Goal: Task Accomplishment & Management: Manage account settings

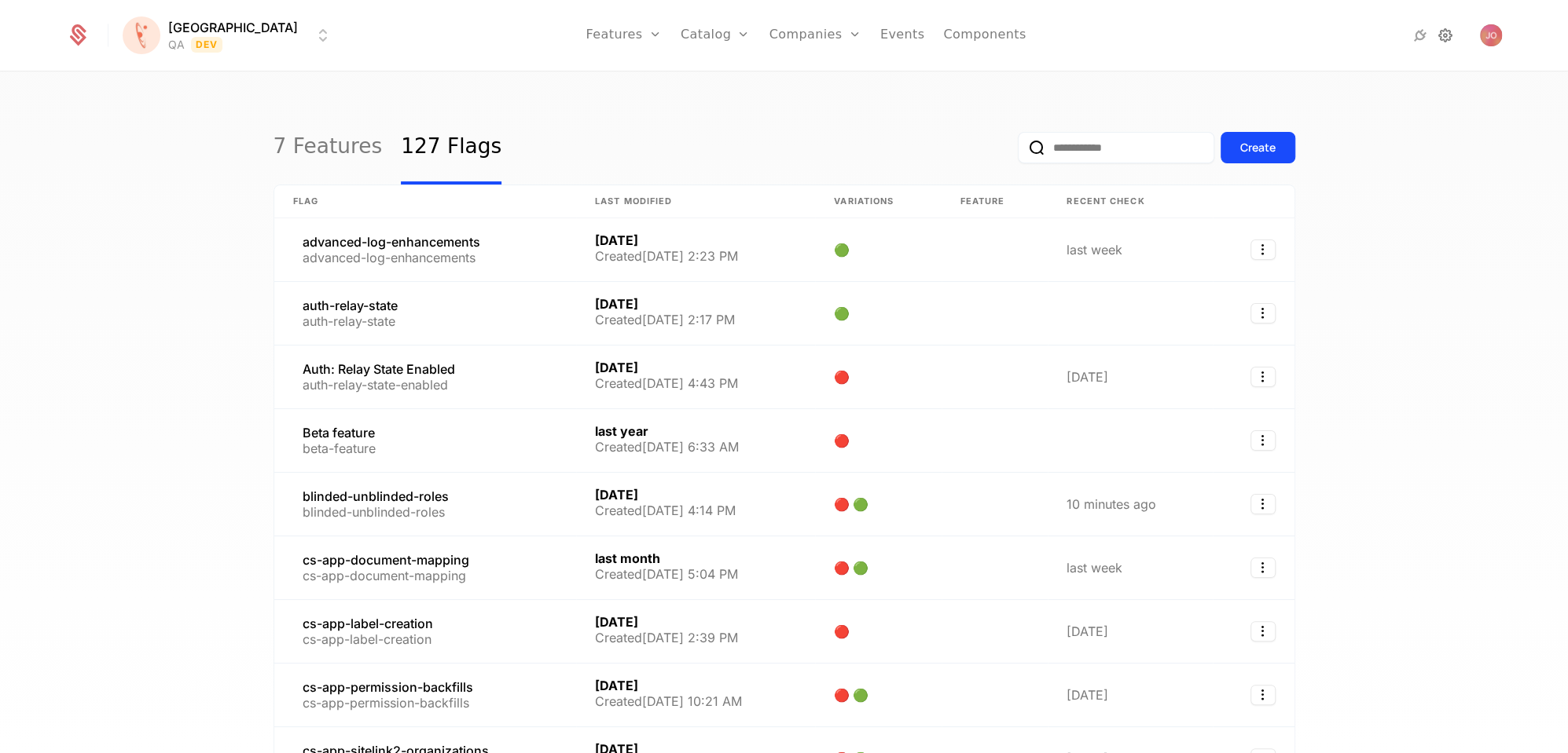
click at [1445, 40] on icon at bounding box center [1445, 35] width 18 height 18
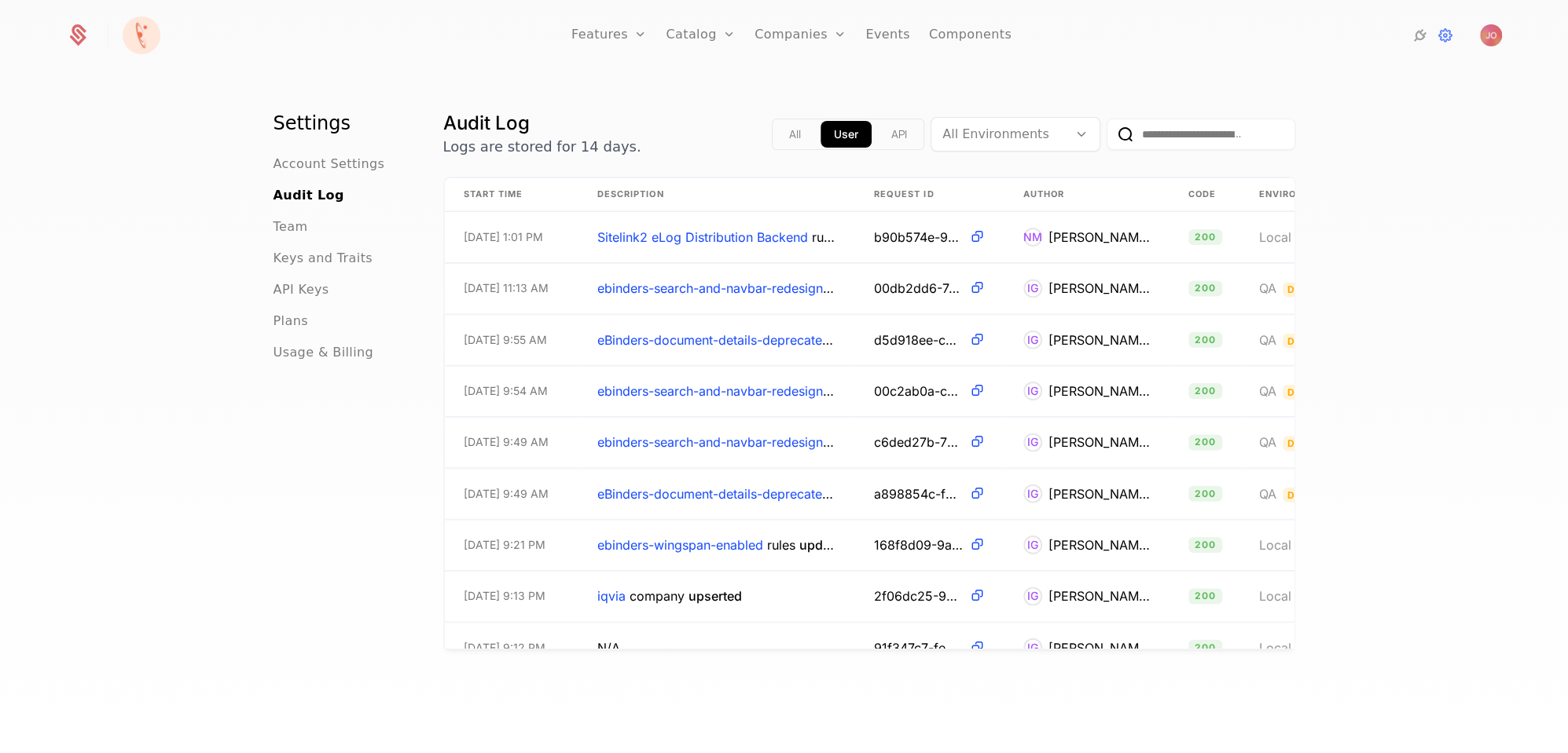
click at [1165, 139] on input "email" at bounding box center [1201, 135] width 189 height 31
type input "******"
click at [1107, 137] on button "submit" at bounding box center [1107, 137] width 0 height 0
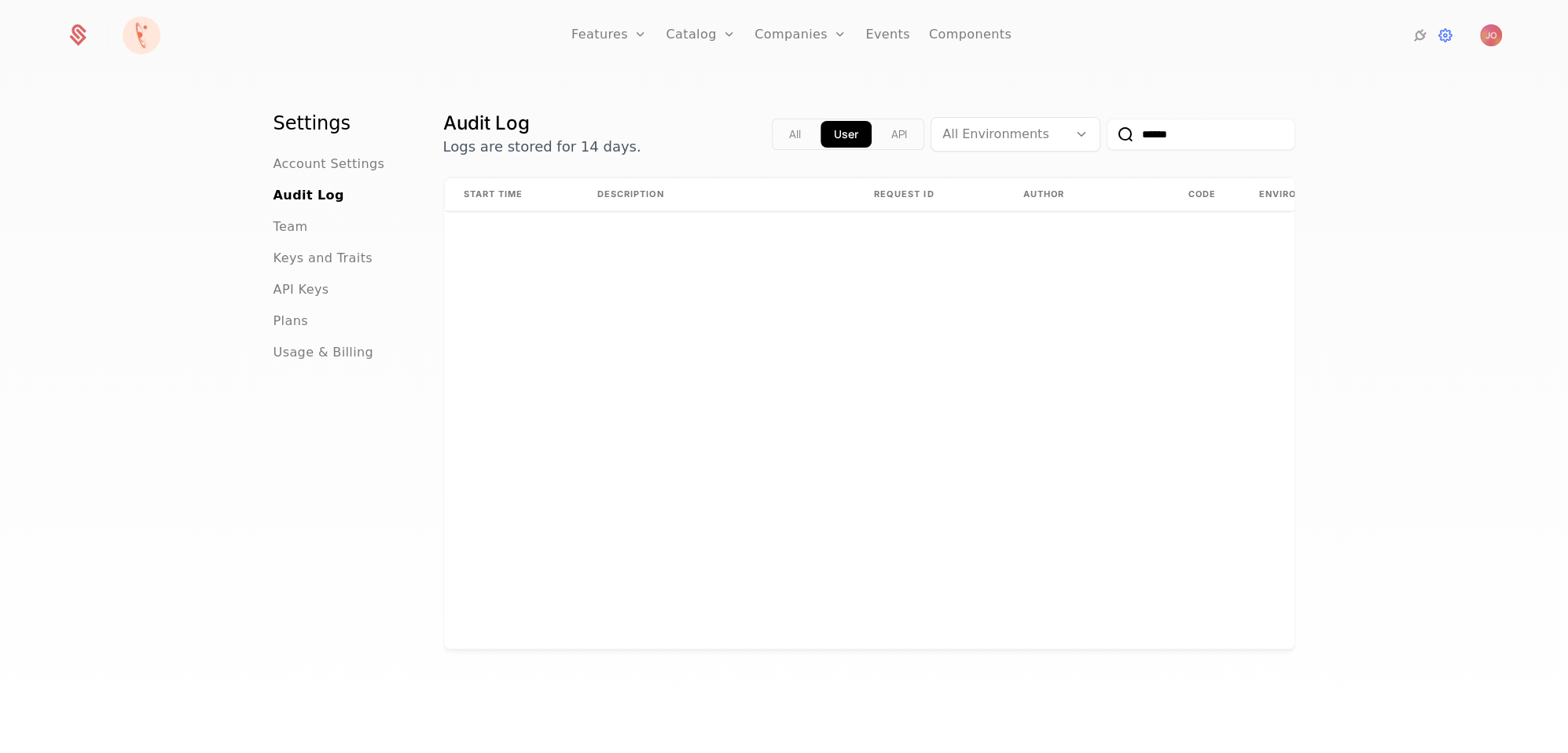
click at [1203, 140] on input "******" at bounding box center [1201, 135] width 189 height 31
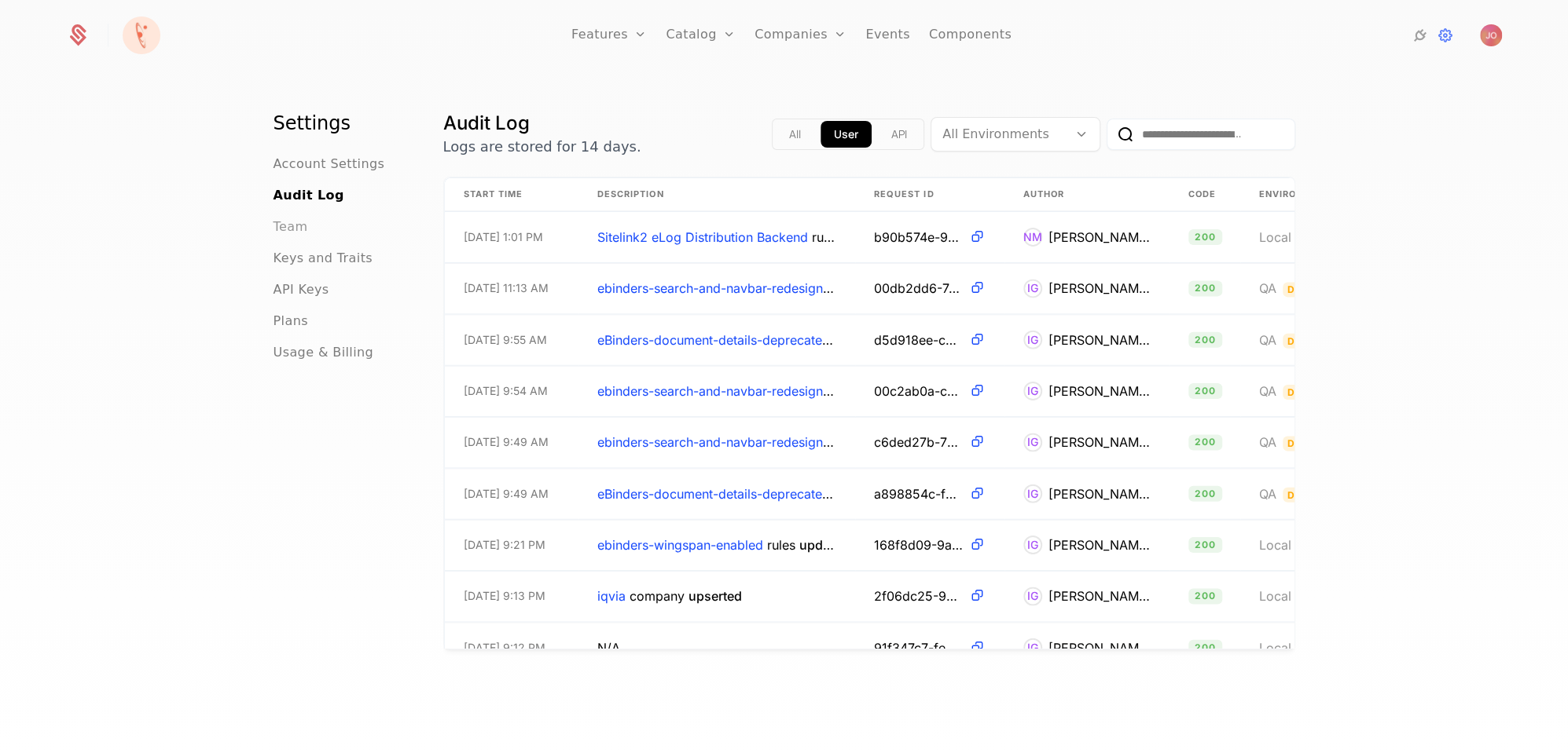
click at [289, 235] on span "Team" at bounding box center [291, 226] width 35 height 18
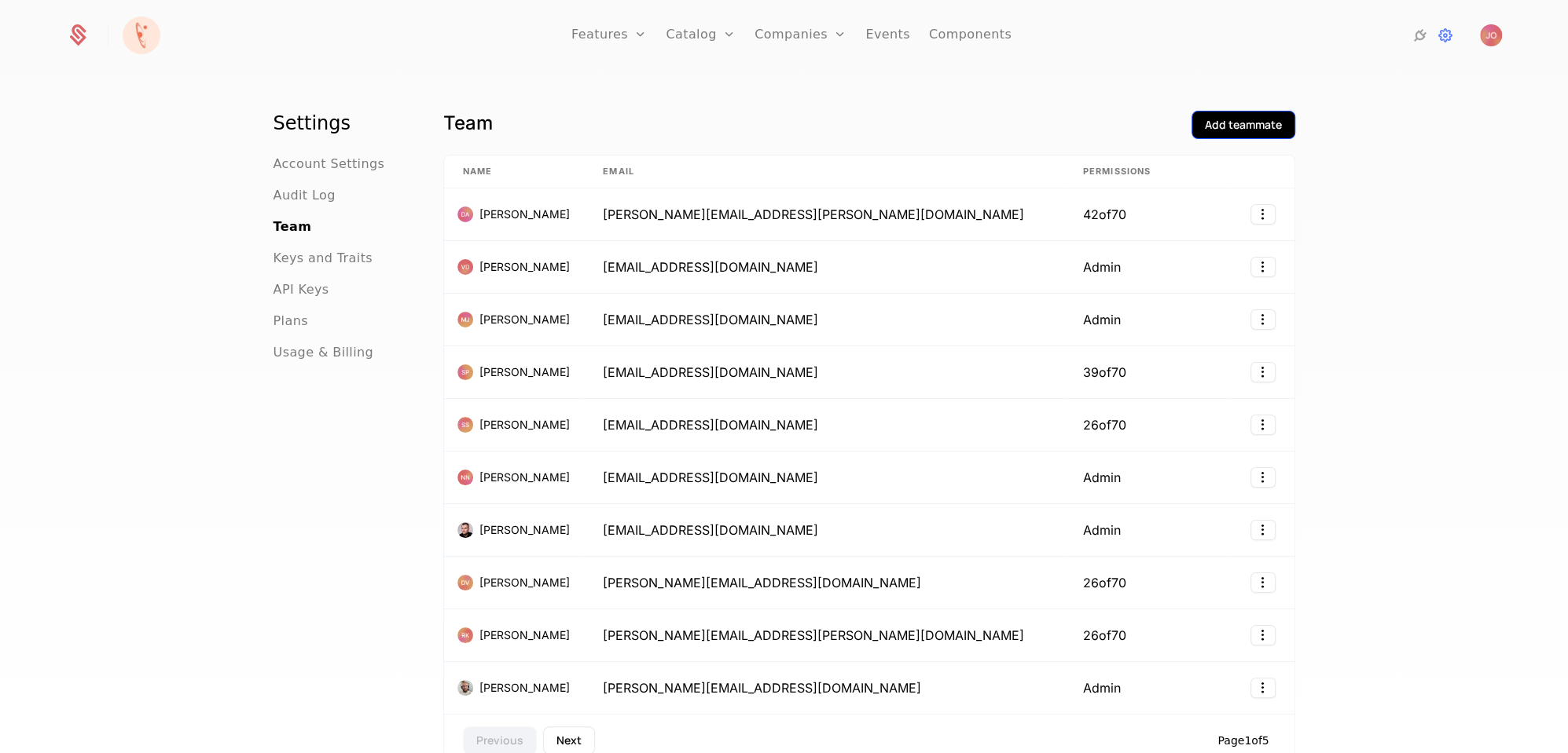
click at [1252, 127] on div "Add teammate" at bounding box center [1244, 125] width 77 height 15
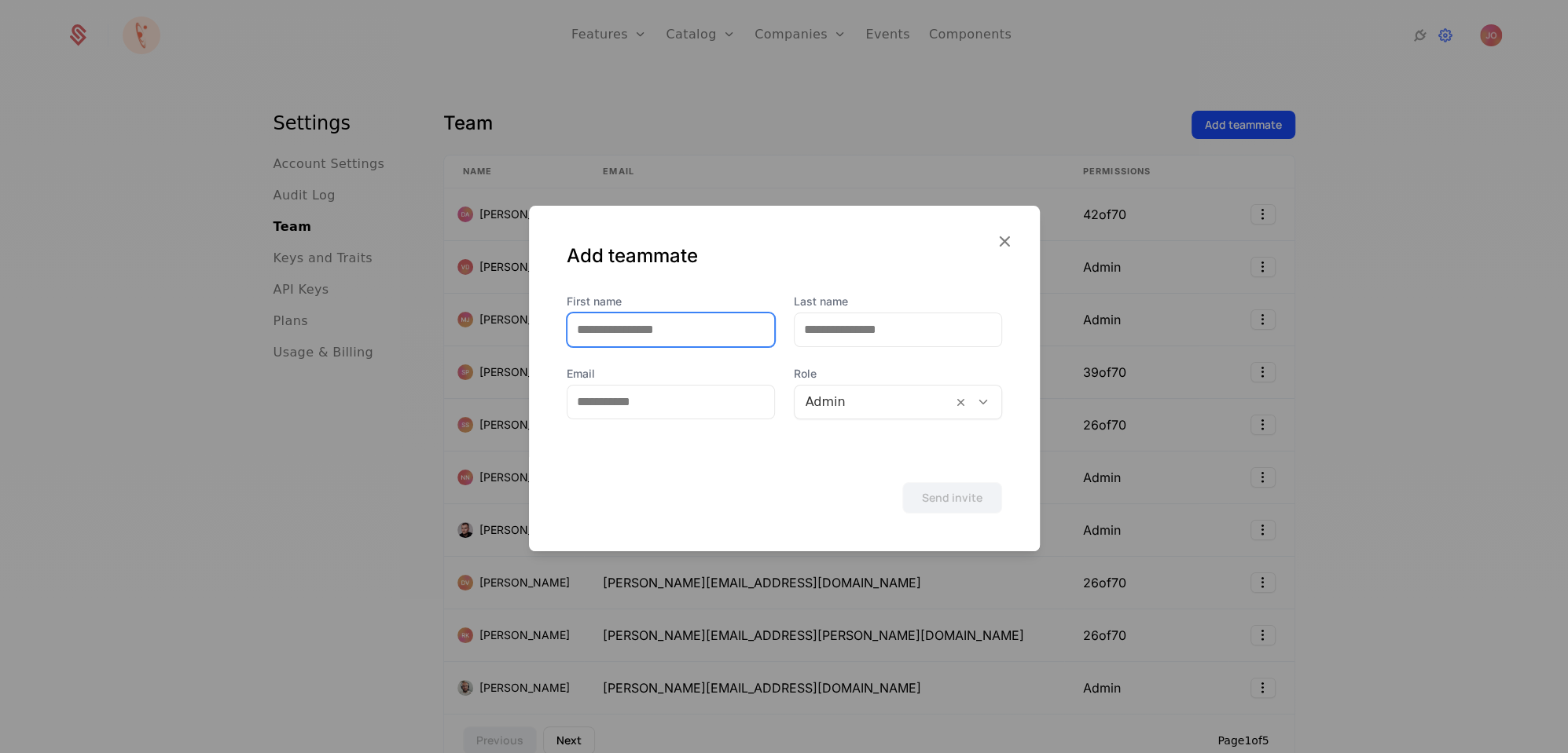
click at [646, 331] on input "First name" at bounding box center [670, 330] width 206 height 33
type input "*"
type input "******"
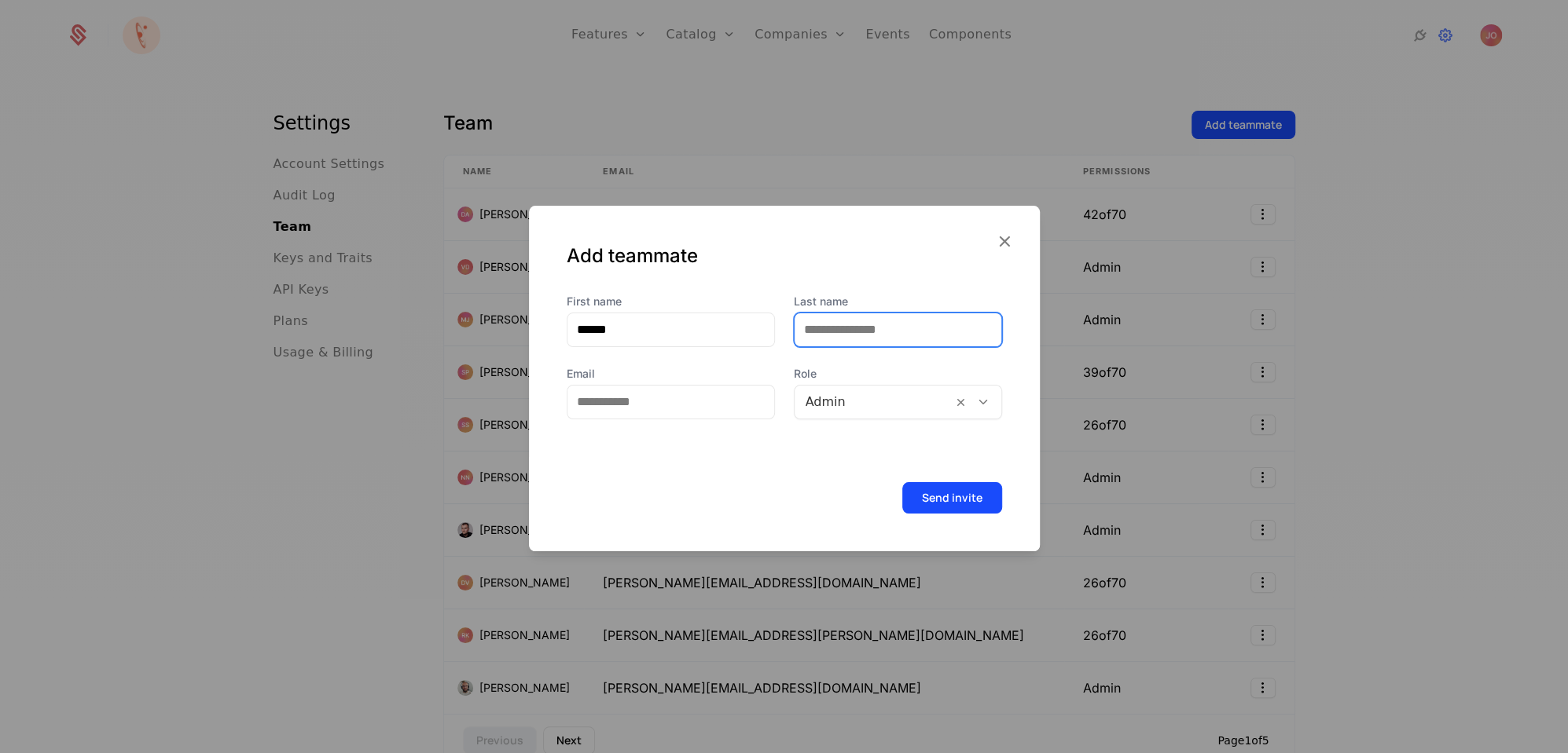
click at [851, 340] on input "Last name" at bounding box center [898, 330] width 206 height 33
type input "*****"
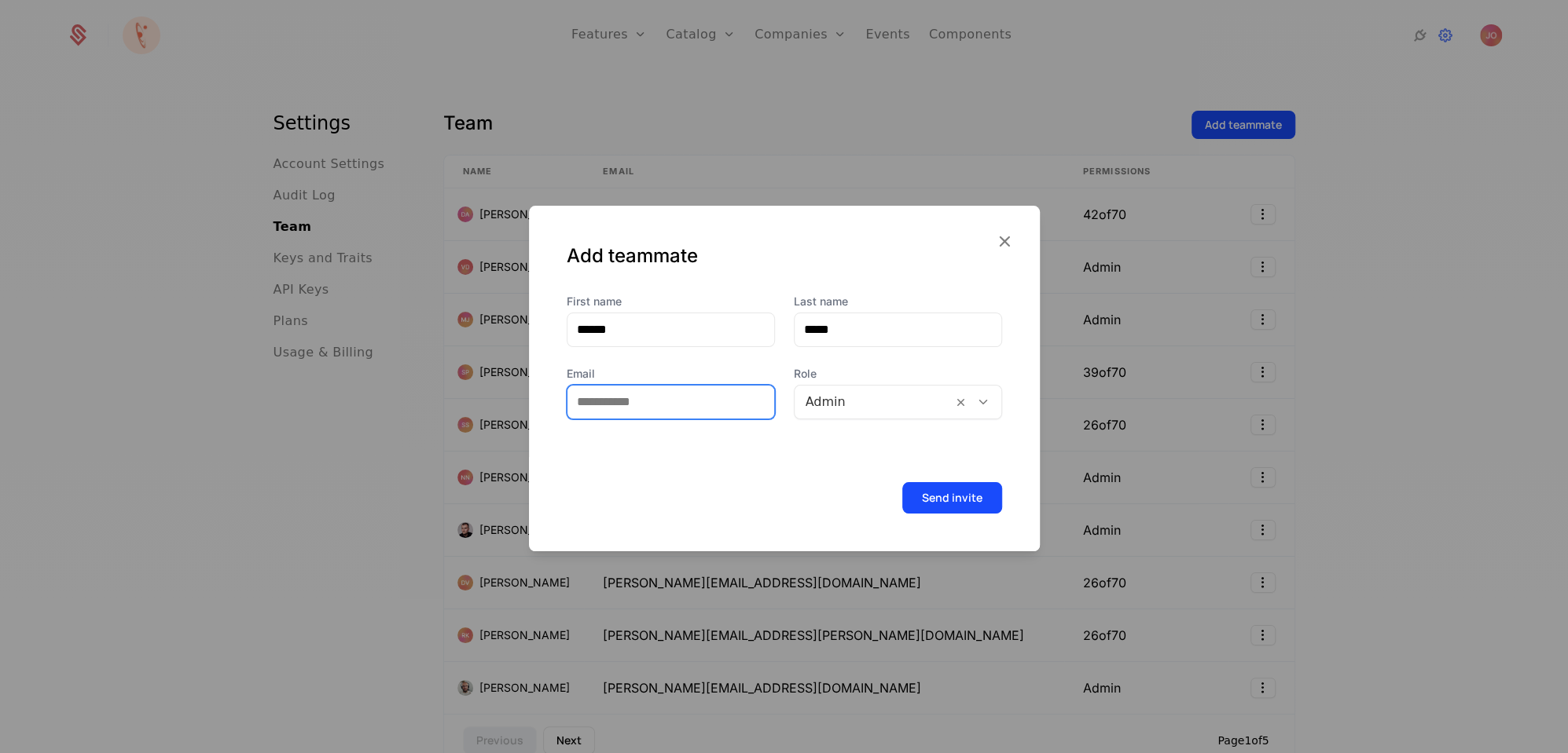
click at [702, 398] on input "Email" at bounding box center [670, 402] width 206 height 33
type input "**********"
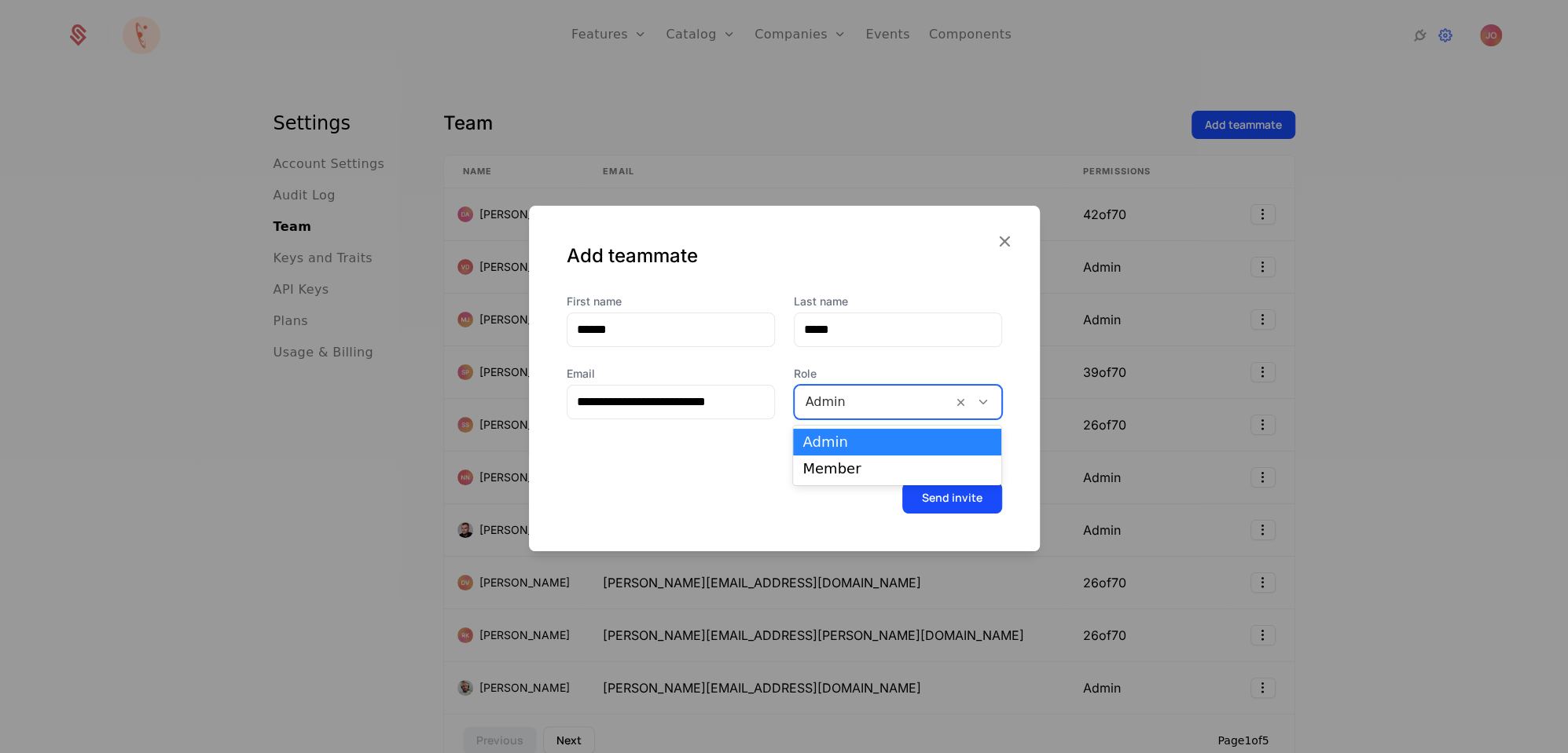
click at [876, 407] on div at bounding box center [874, 402] width 136 height 22
click at [869, 470] on div "Member" at bounding box center [898, 468] width 190 height 15
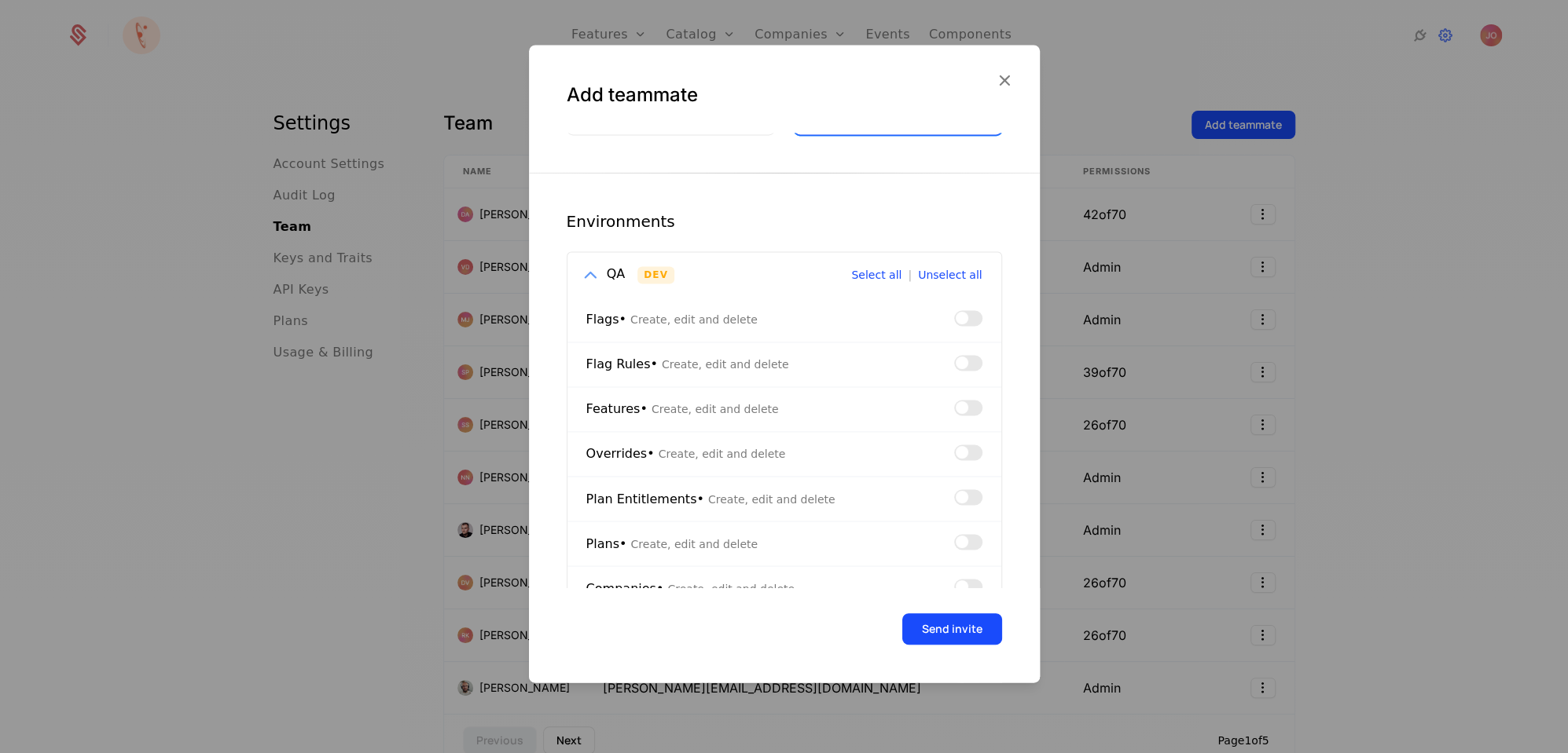
scroll to position [143, 0]
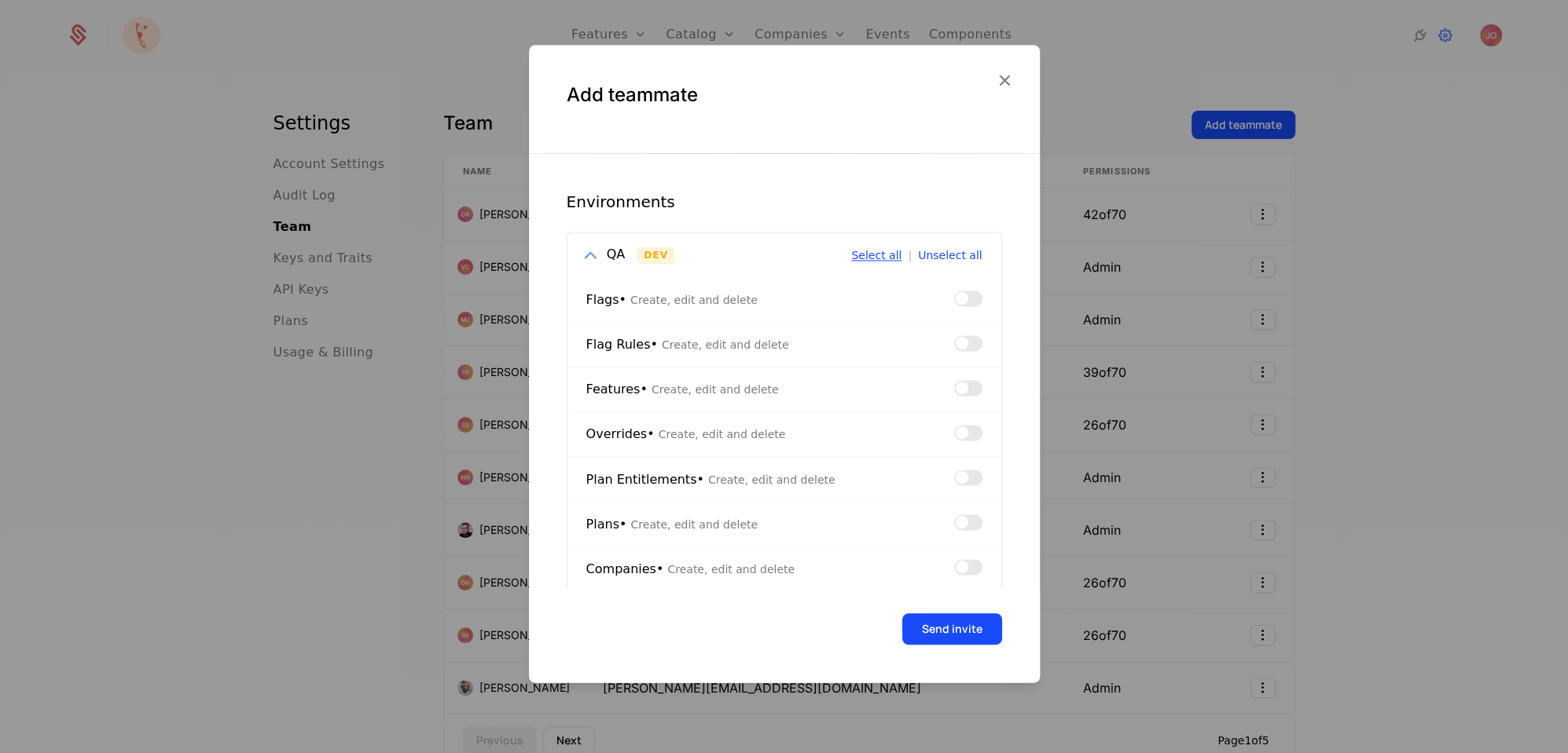
click at [886, 256] on button "Select all" at bounding box center [876, 255] width 50 height 11
click at [590, 248] on icon at bounding box center [590, 255] width 20 height 20
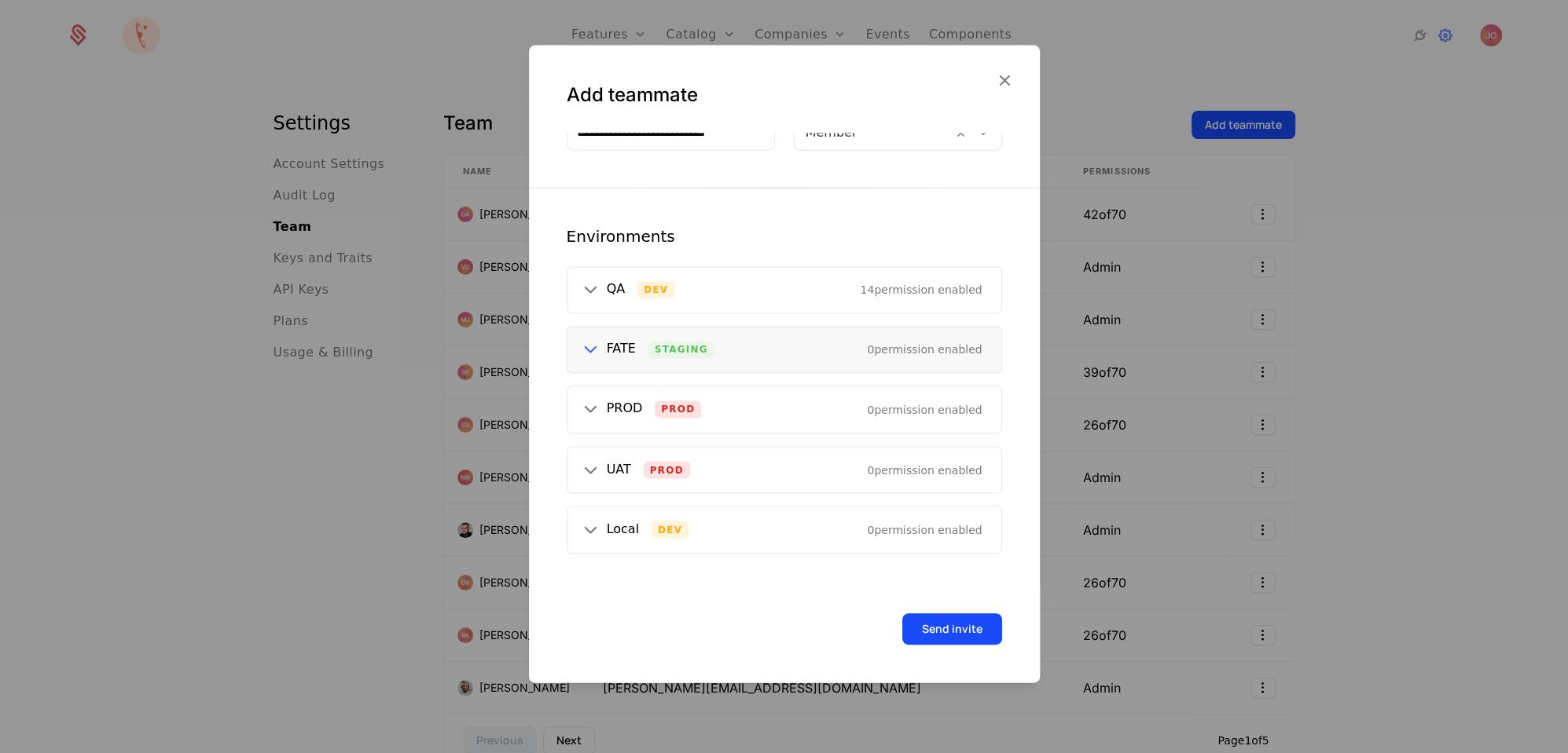
click at [590, 346] on icon at bounding box center [590, 349] width 20 height 20
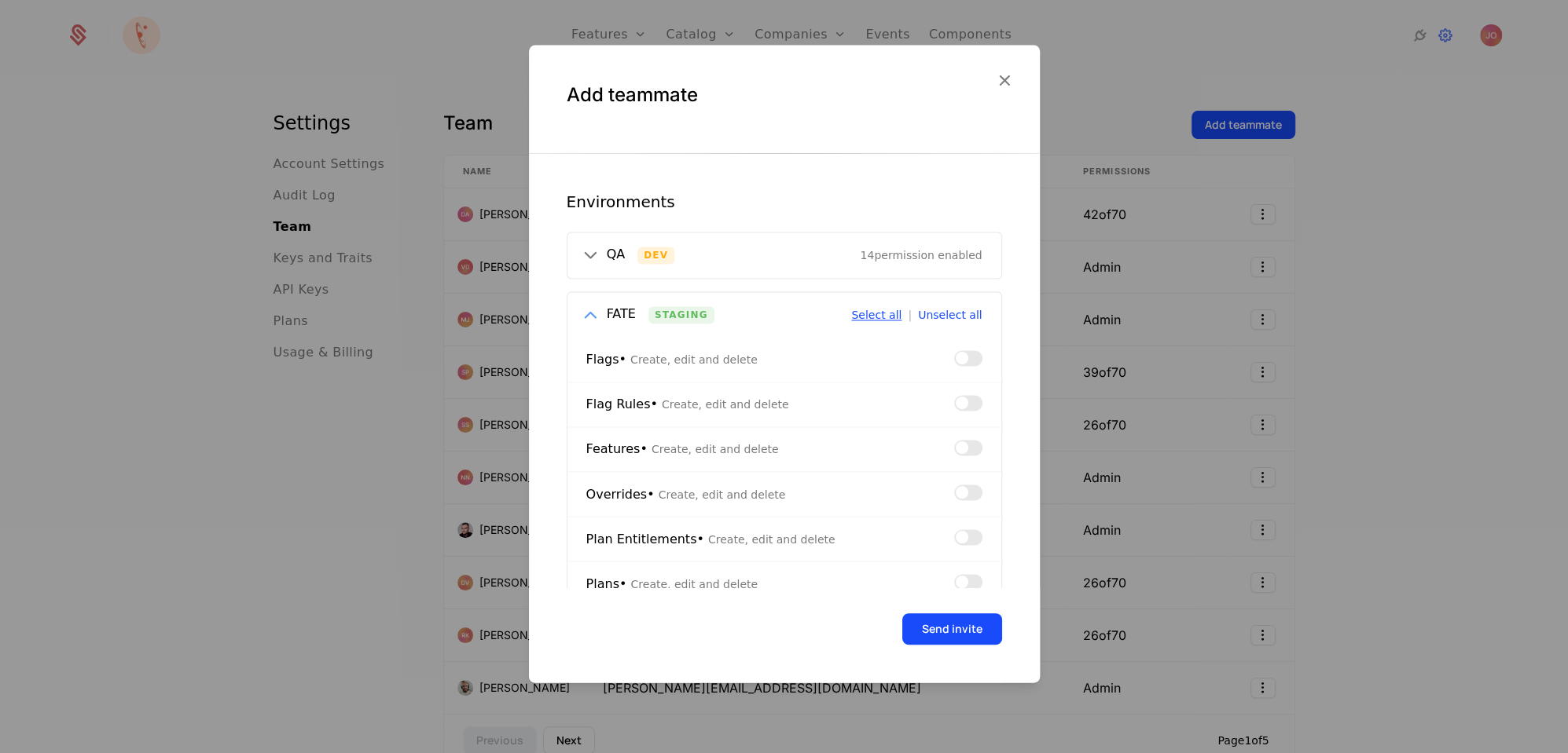
click at [875, 319] on button "Select all" at bounding box center [876, 316] width 50 height 11
click at [588, 315] on icon at bounding box center [590, 315] width 20 height 20
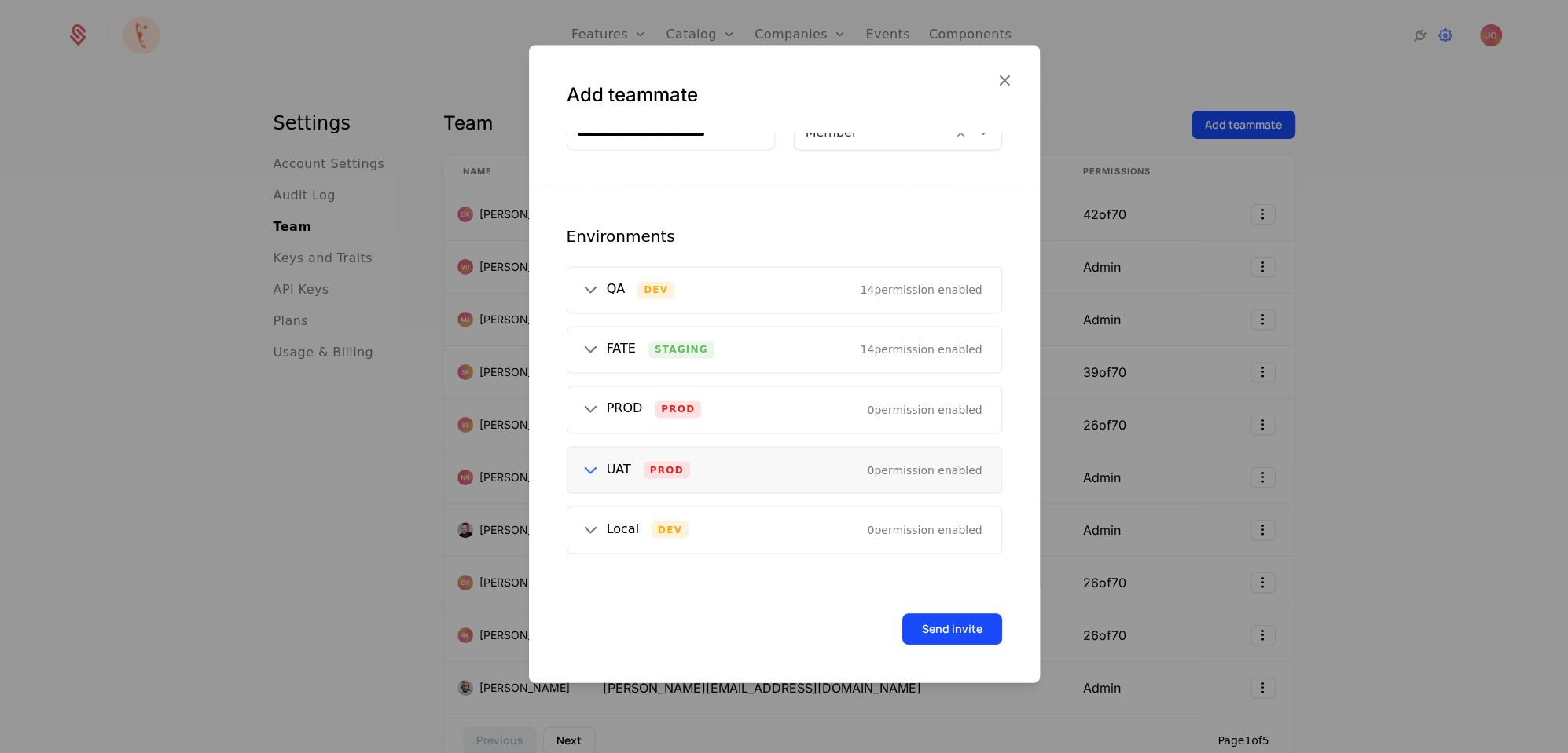
click at [589, 469] on icon at bounding box center [590, 469] width 20 height 20
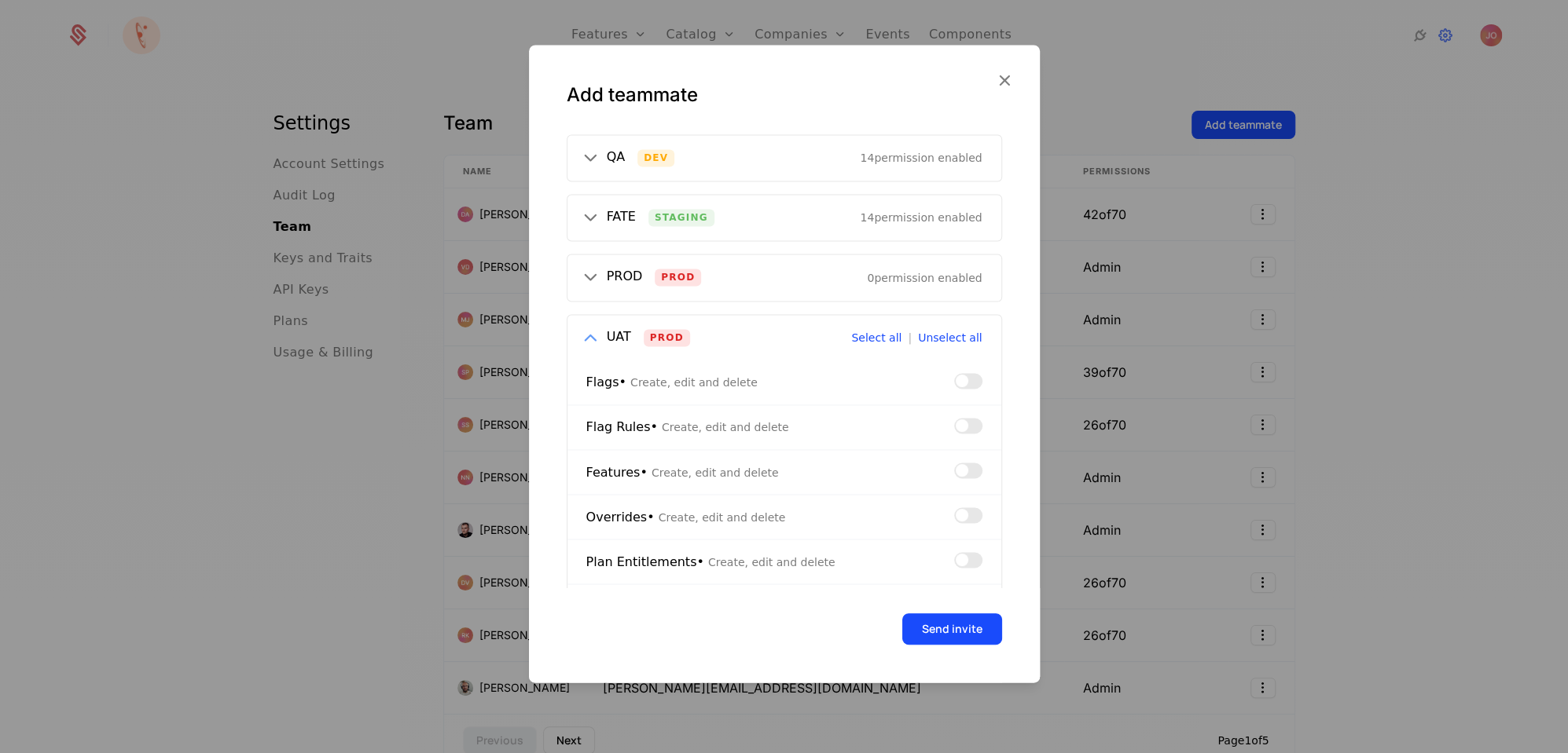
scroll to position [240, 0]
click at [968, 384] on button "button" at bounding box center [968, 382] width 28 height 15
click at [967, 467] on span "button" at bounding box center [962, 471] width 13 height 13
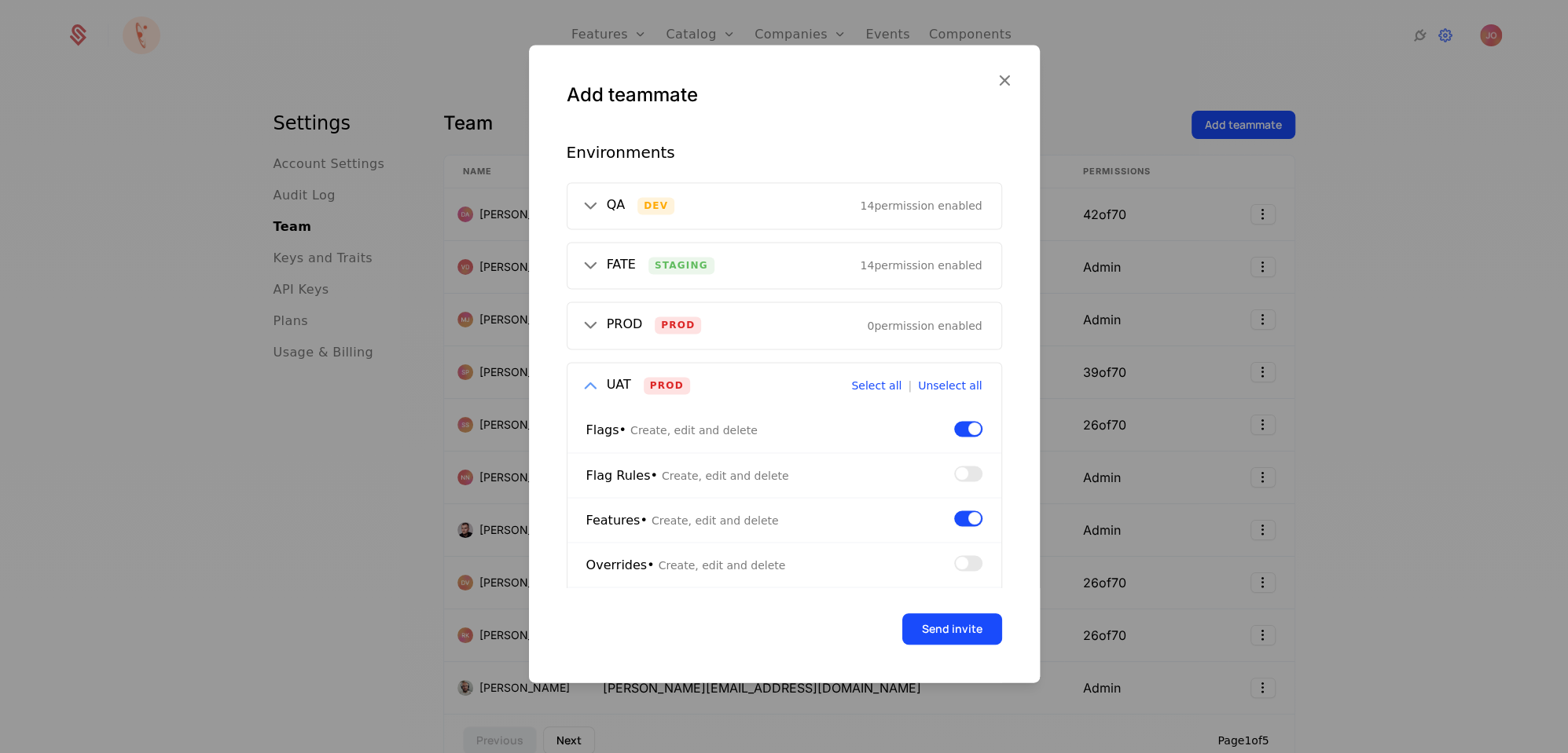
scroll to position [190, 0]
click at [591, 384] on icon at bounding box center [590, 387] width 20 height 20
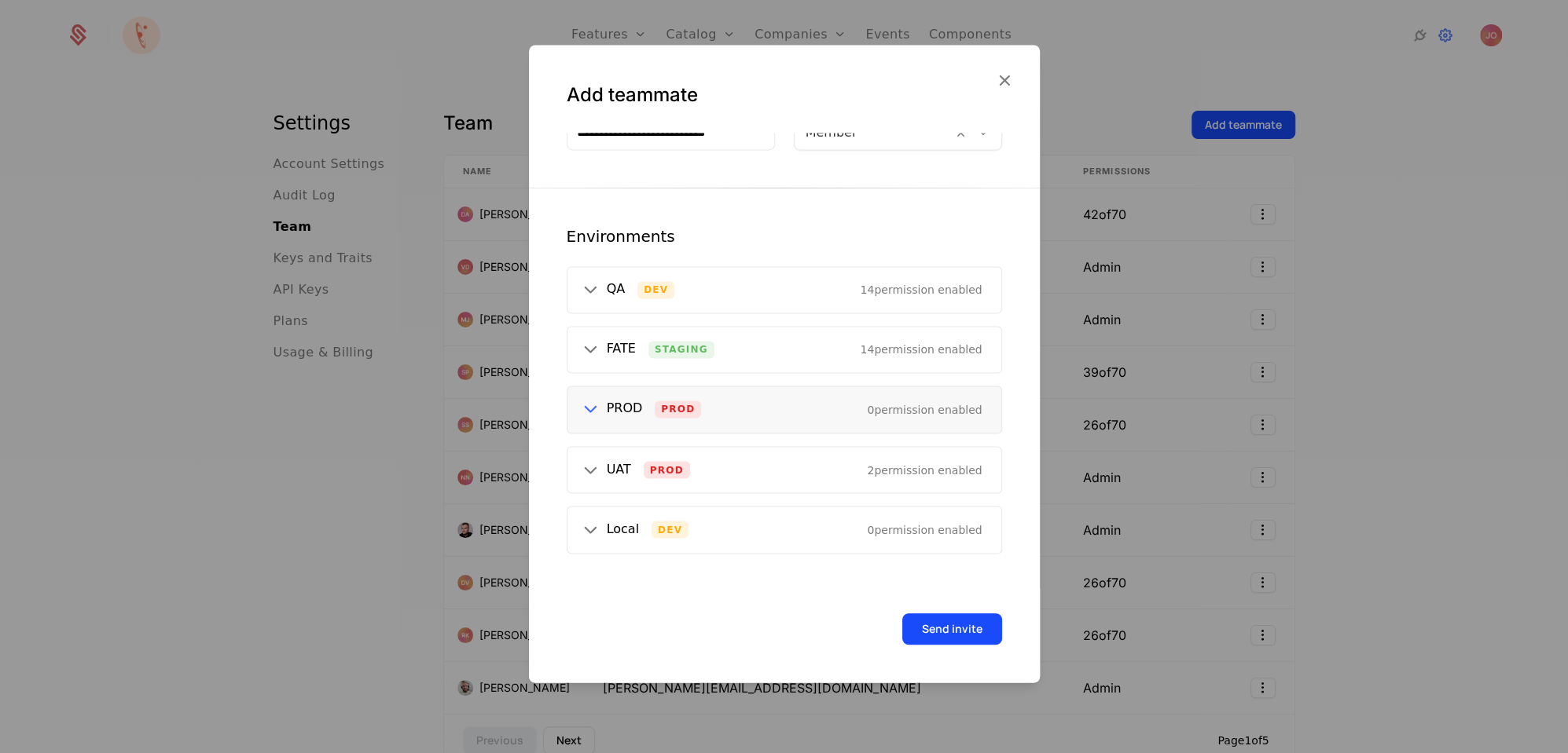
click at [594, 404] on icon at bounding box center [590, 409] width 20 height 20
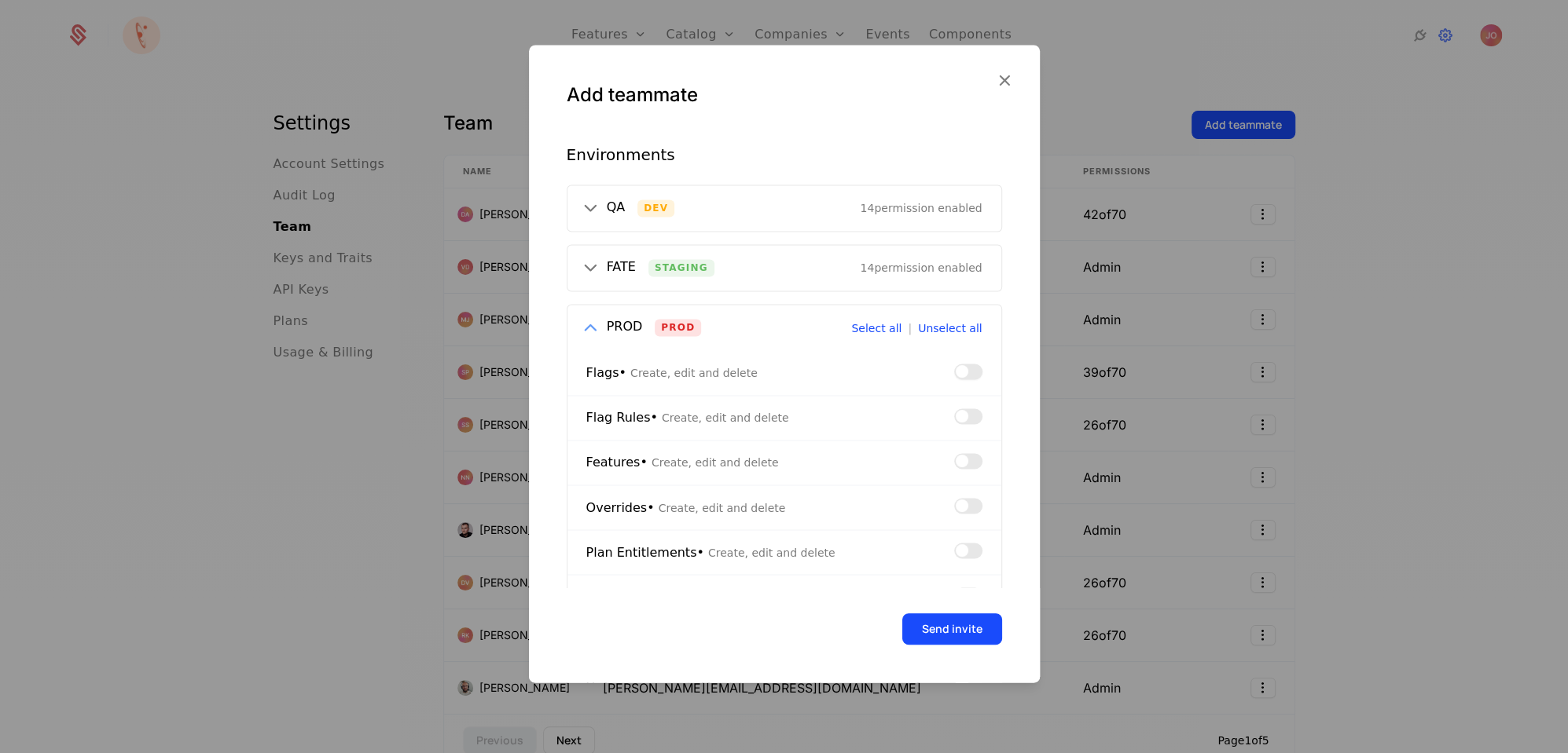
click at [975, 365] on button "button" at bounding box center [968, 372] width 28 height 15
click at [969, 464] on button "button" at bounding box center [968, 461] width 28 height 15
click at [971, 409] on button "button" at bounding box center [968, 416] width 28 height 15
click at [586, 323] on icon at bounding box center [590, 328] width 20 height 20
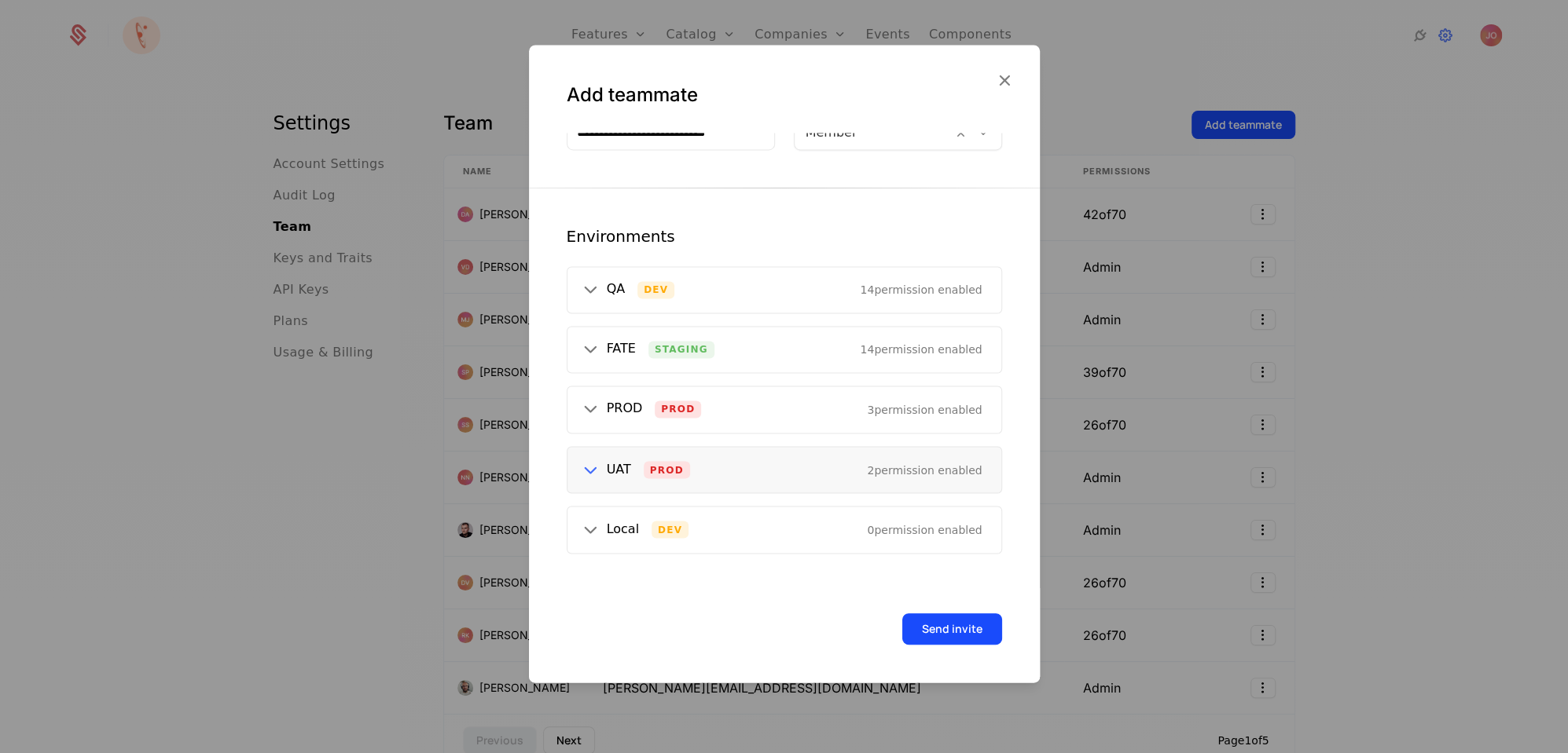
click at [591, 463] on icon at bounding box center [590, 469] width 20 height 20
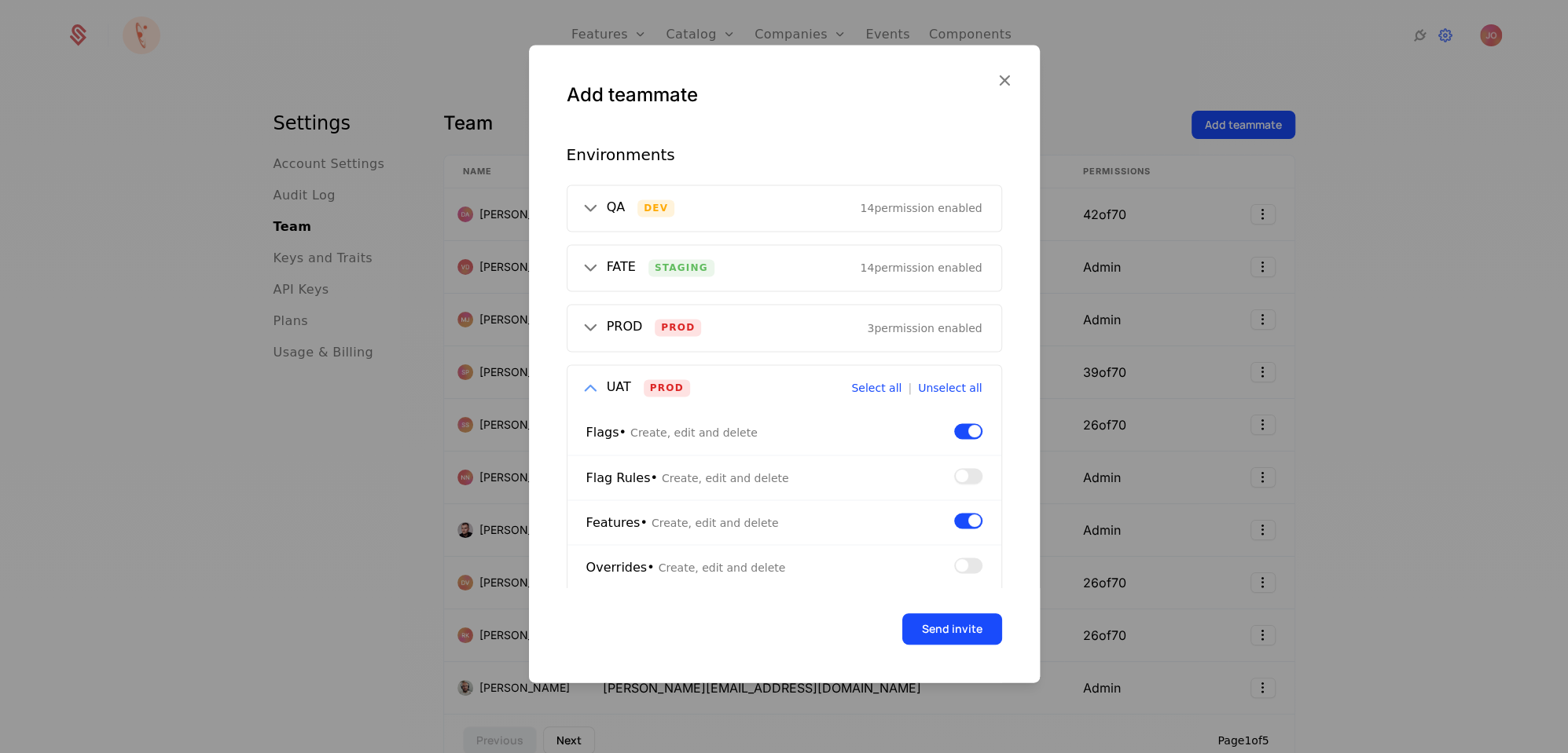
click at [960, 478] on span "button" at bounding box center [962, 476] width 13 height 13
click at [978, 638] on button "Send invite" at bounding box center [952, 629] width 100 height 31
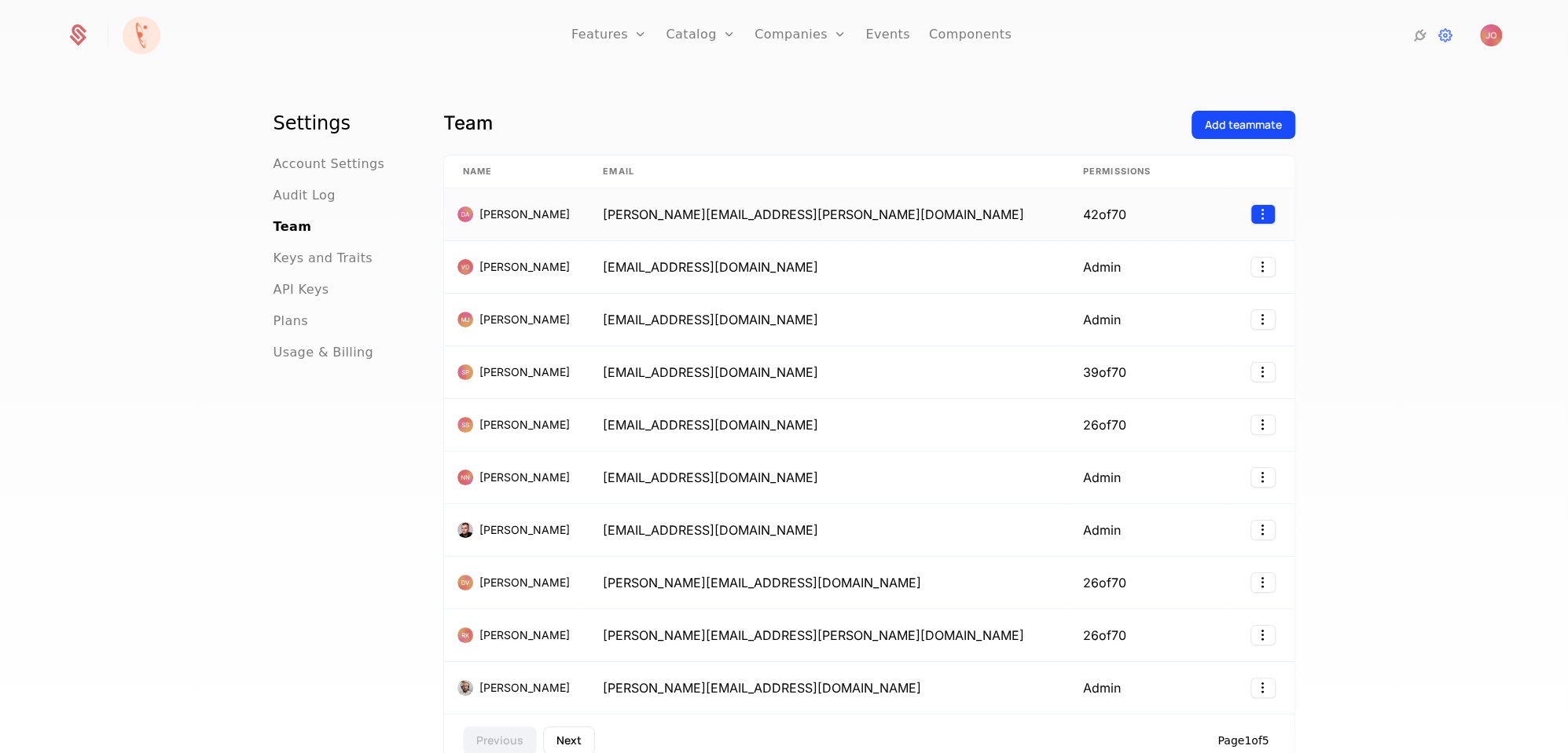
click at [1256, 217] on html "Features Features Flags Catalog Plans Add Ons Configuration Companies Companies…" at bounding box center [784, 376] width 1568 height 753
click at [1195, 243] on div "Edit" at bounding box center [1196, 253] width 119 height 22
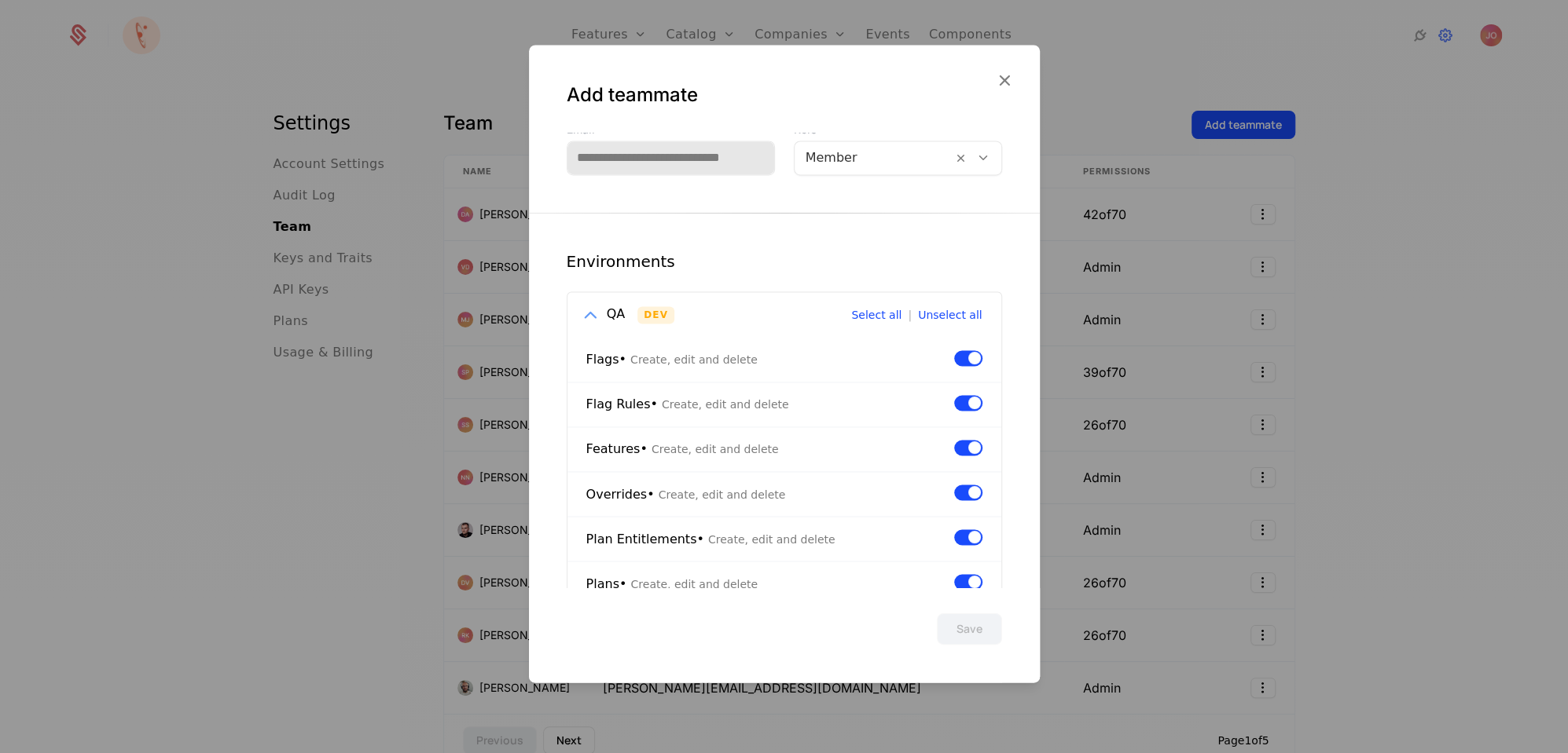
scroll to position [0, 0]
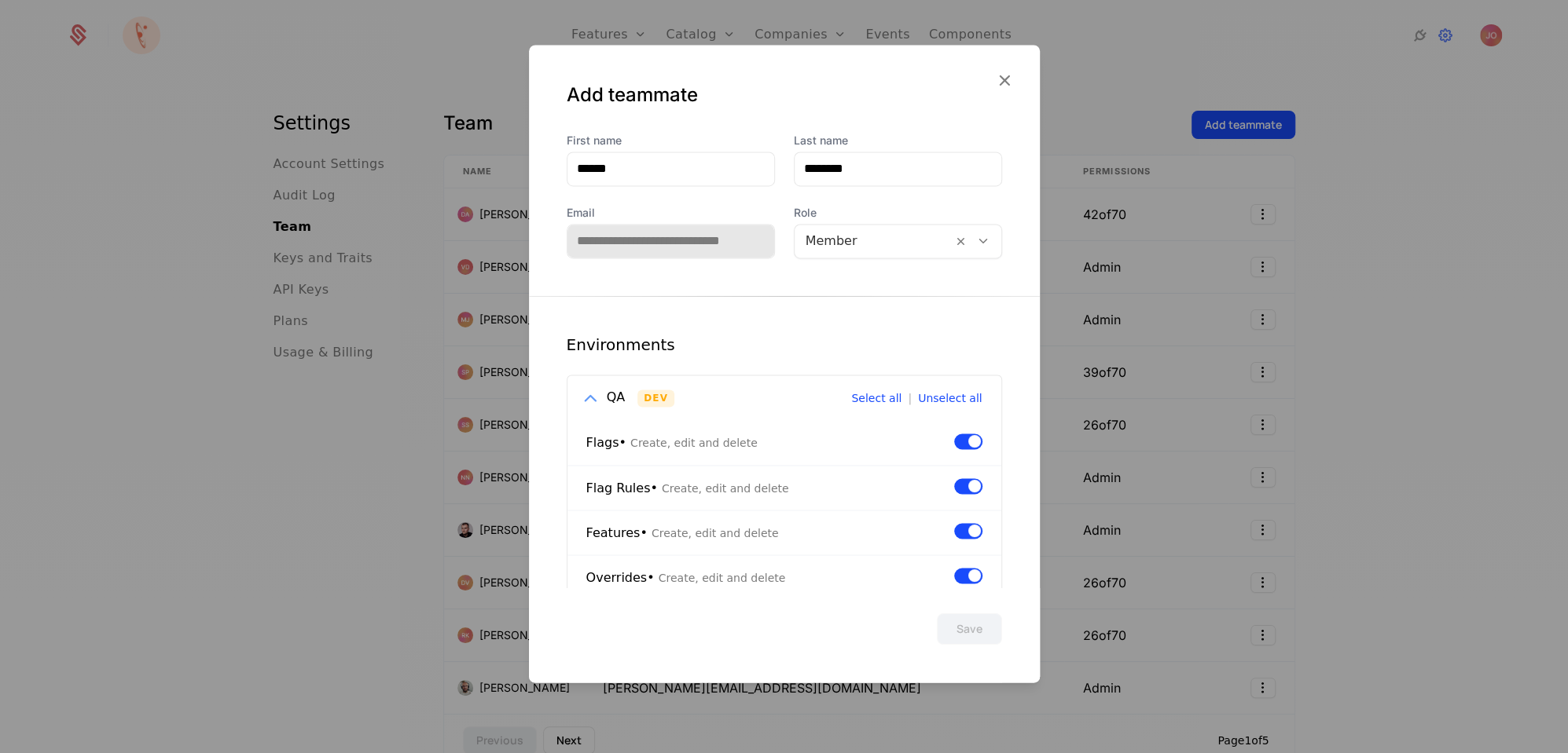
click at [591, 396] on icon at bounding box center [590, 398] width 20 height 20
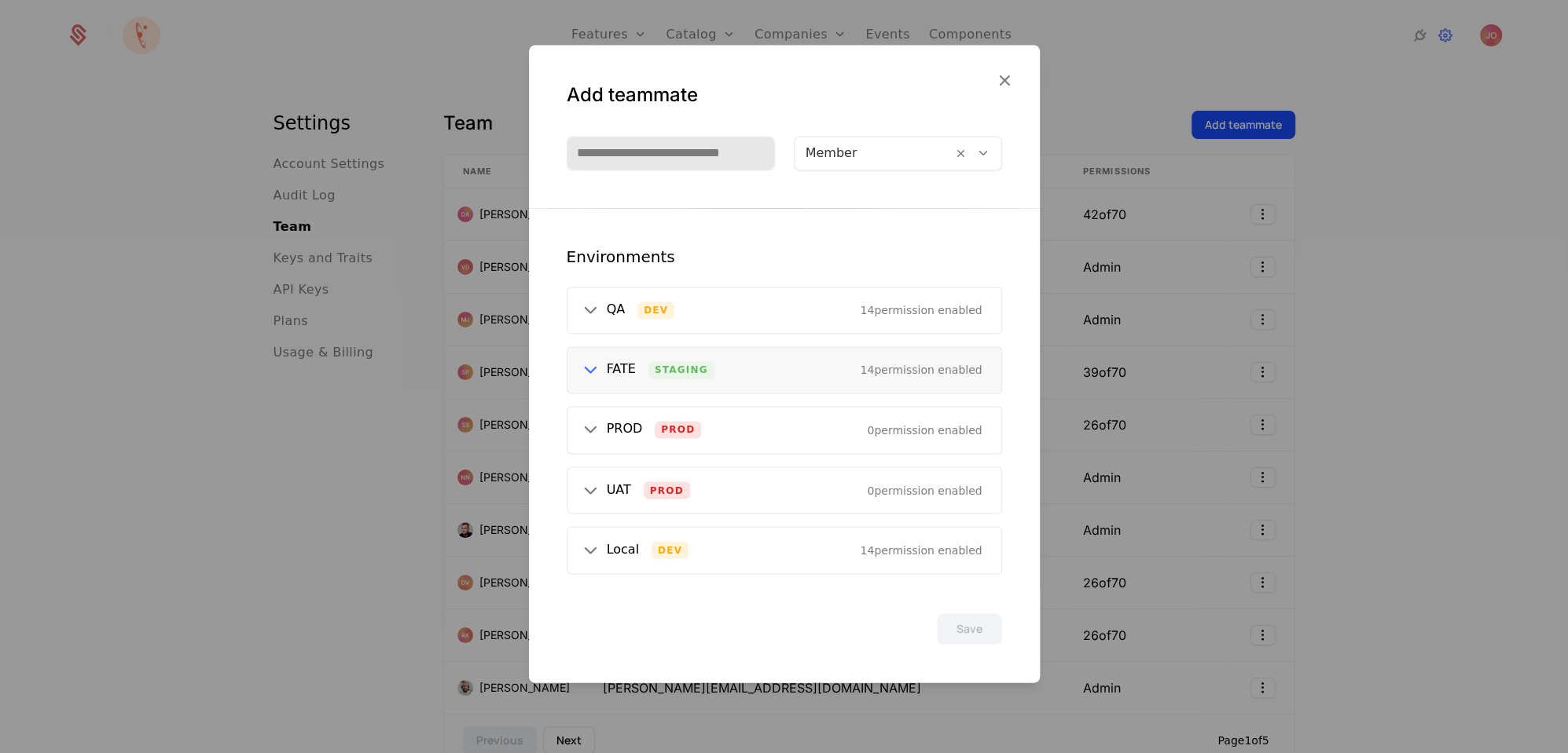
scroll to position [103, 0]
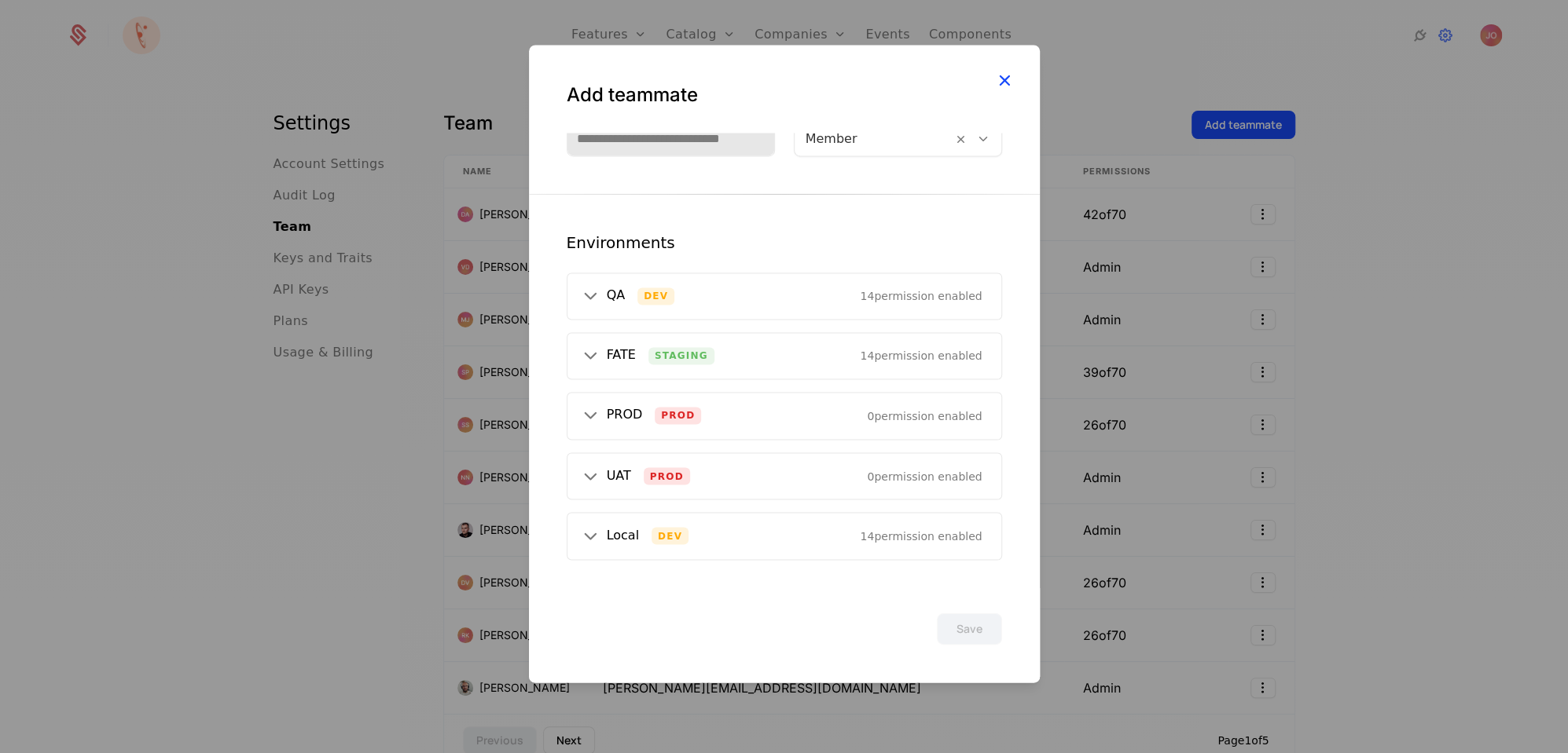
click at [1000, 78] on icon "button" at bounding box center [1004, 79] width 20 height 20
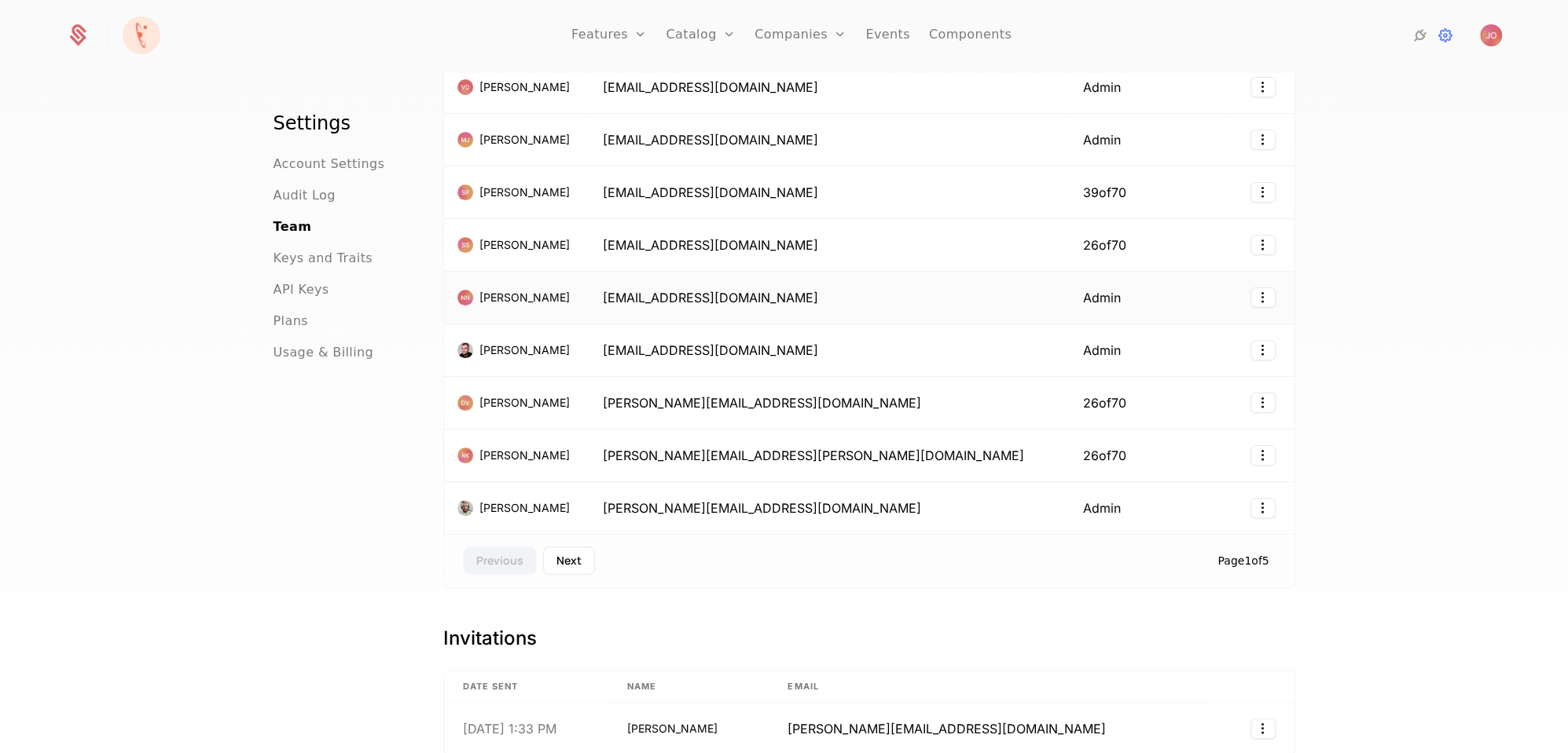
scroll to position [212, 0]
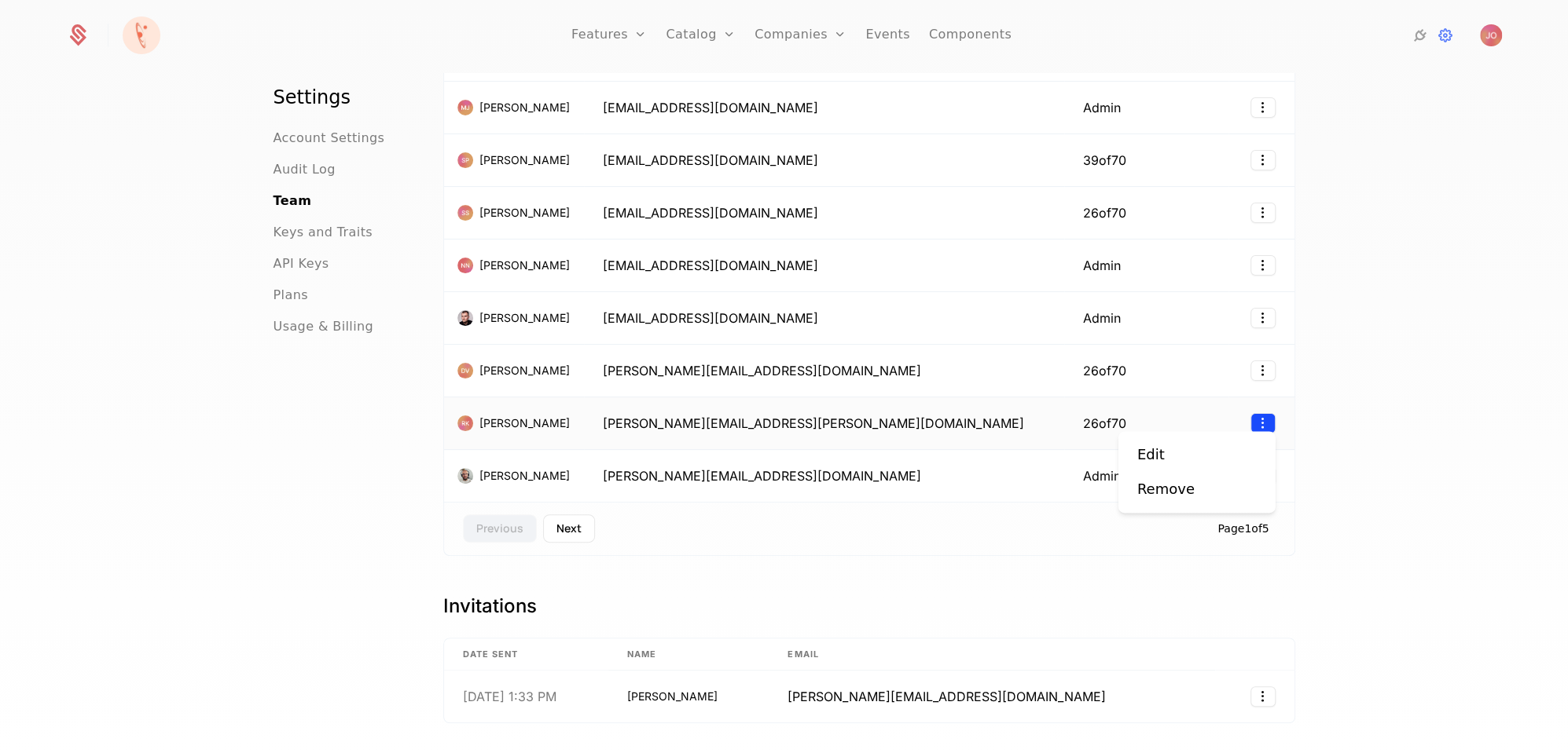
click at [1259, 419] on html "Features Features Flags Catalog Plans Add Ons Configuration Companies Companies…" at bounding box center [784, 376] width 1568 height 753
click at [1193, 455] on div "Edit" at bounding box center [1196, 455] width 119 height 22
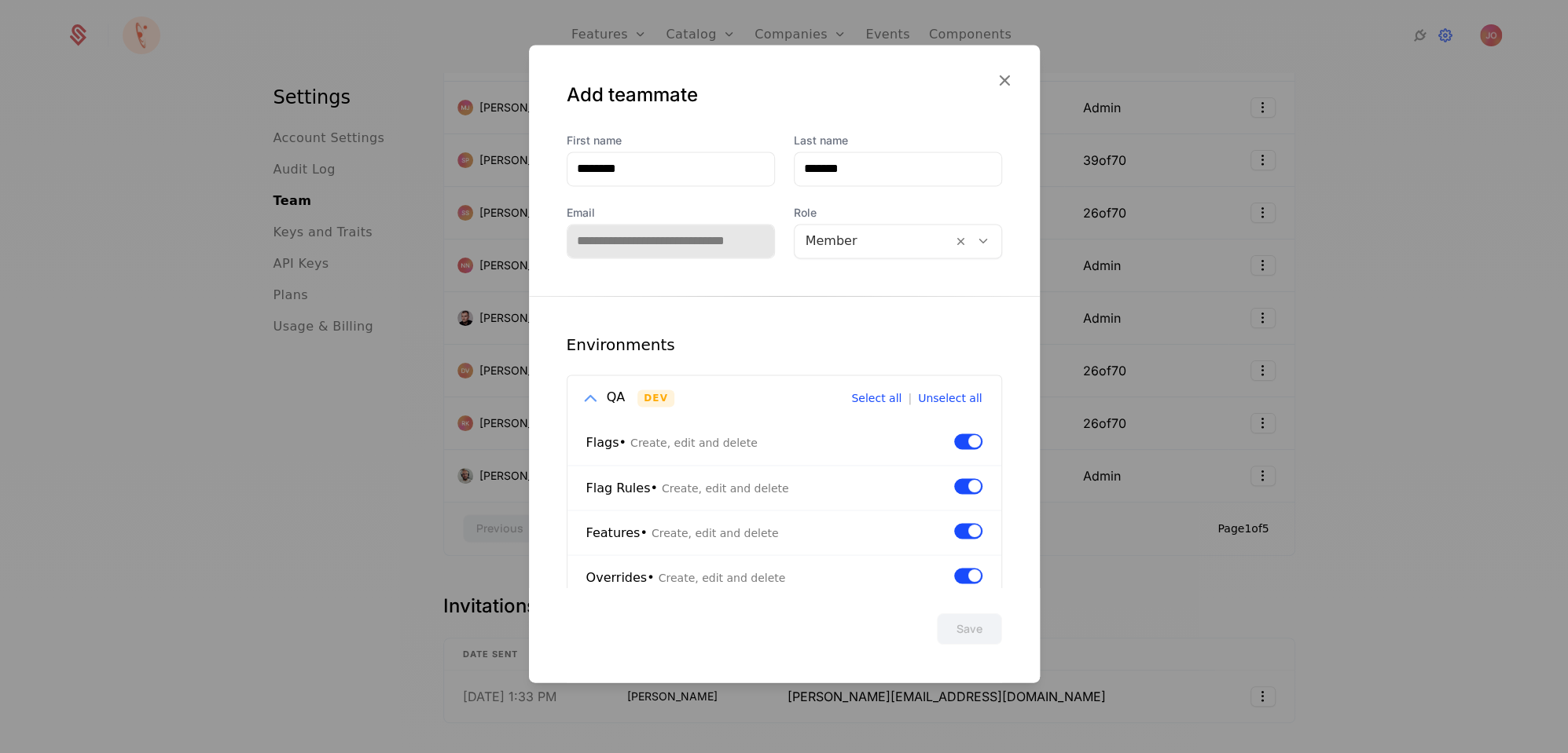
click at [587, 394] on icon at bounding box center [590, 398] width 20 height 20
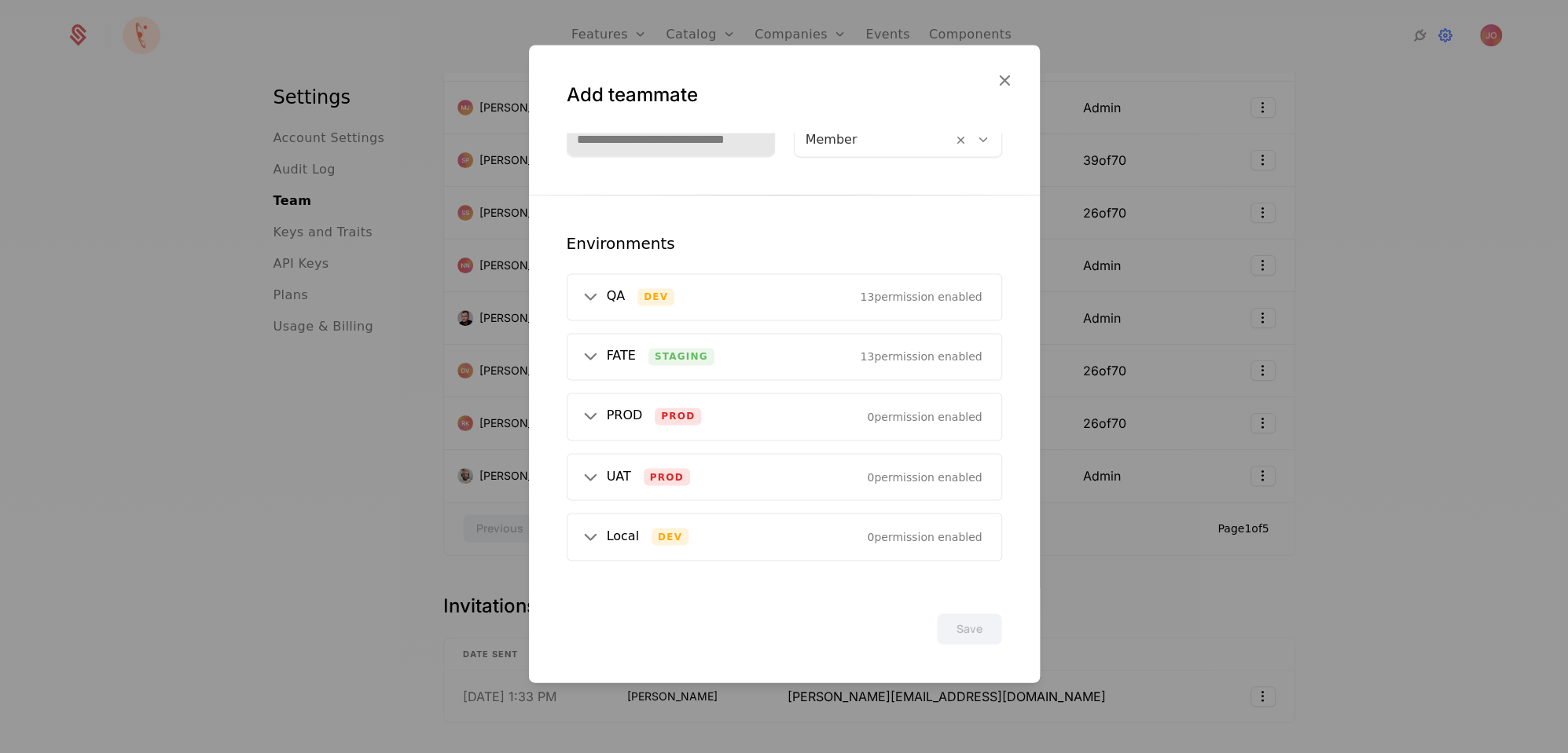
scroll to position [98, 0]
click at [1007, 81] on icon "button" at bounding box center [1004, 79] width 20 height 20
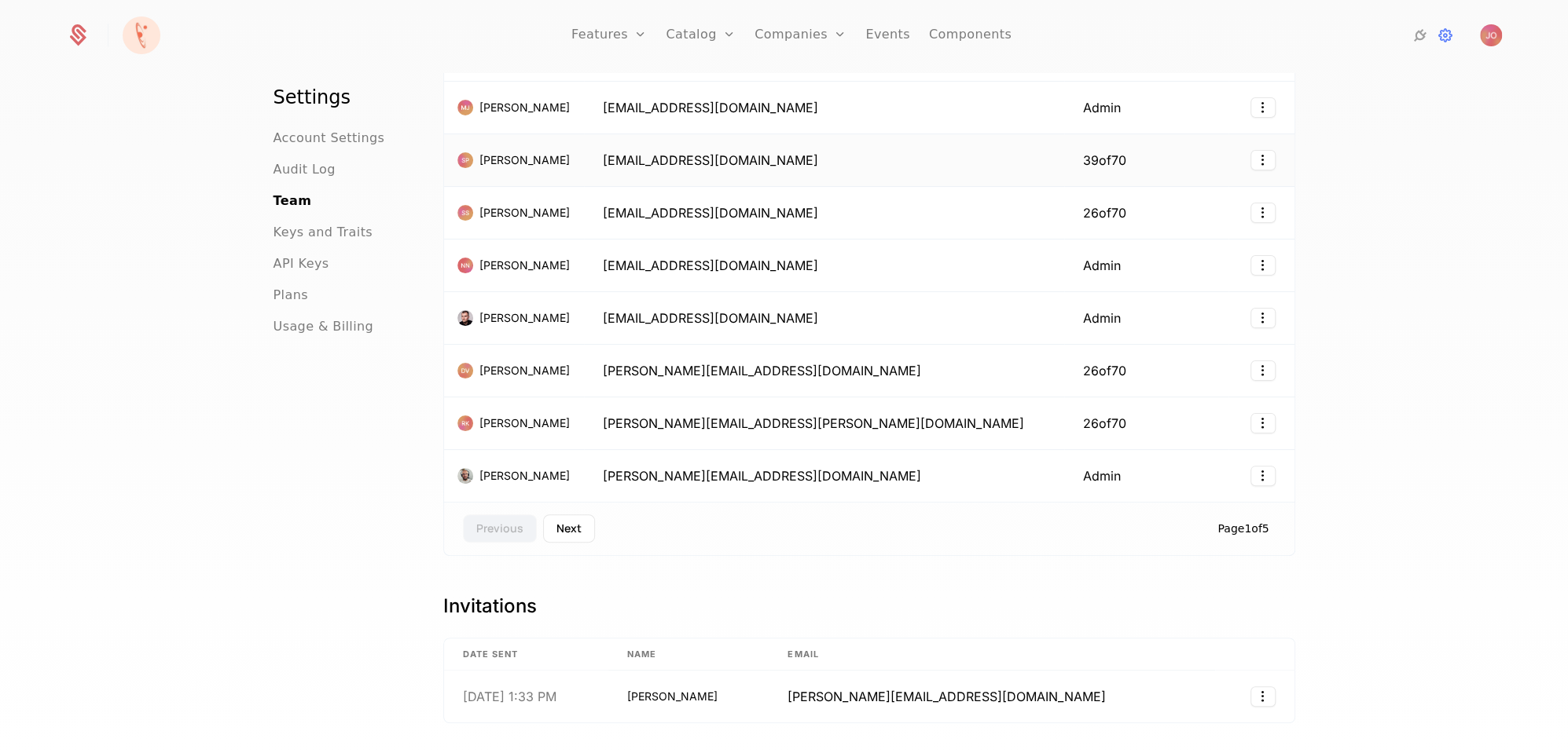
scroll to position [0, 0]
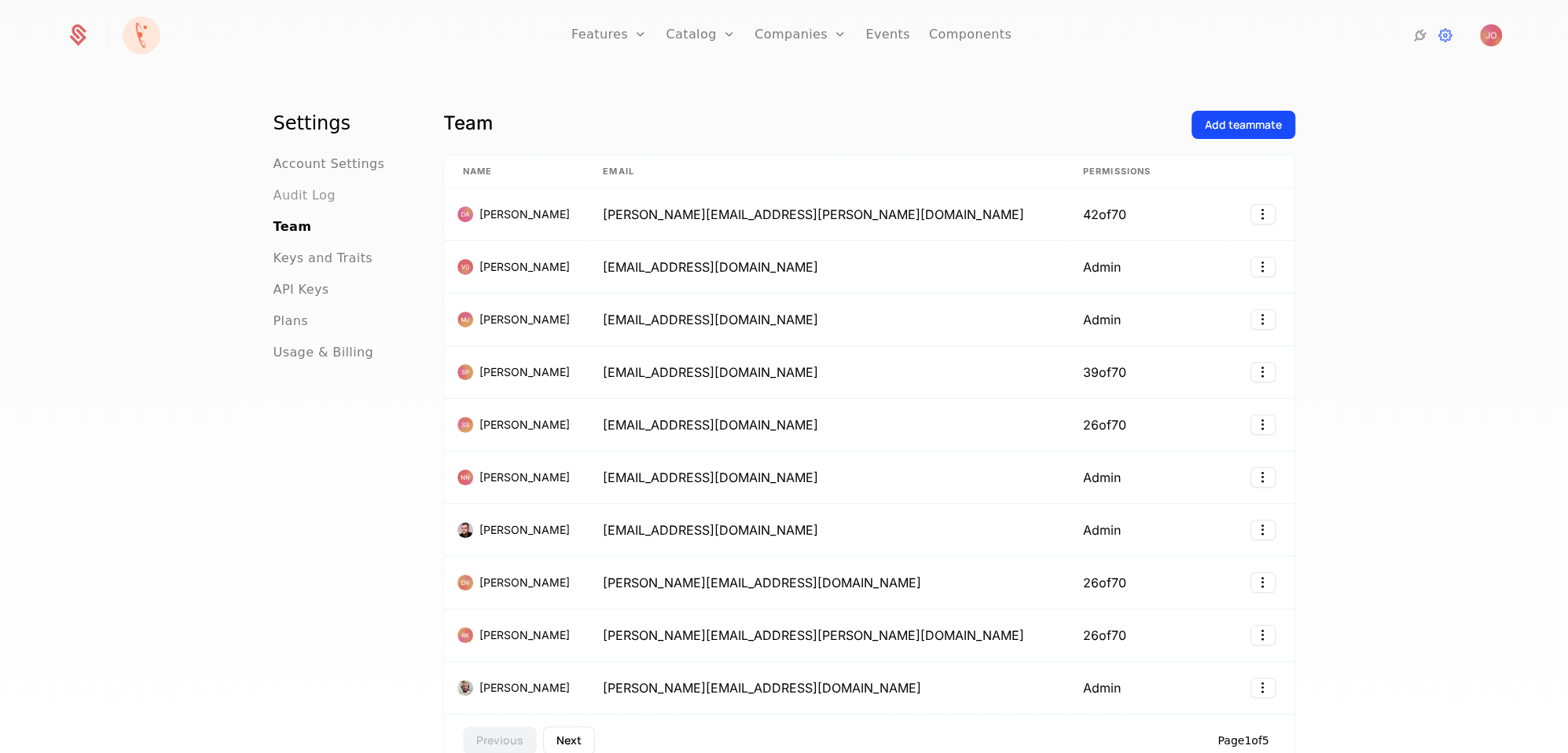
click at [298, 196] on span "Audit Log" at bounding box center [304, 195] width 62 height 18
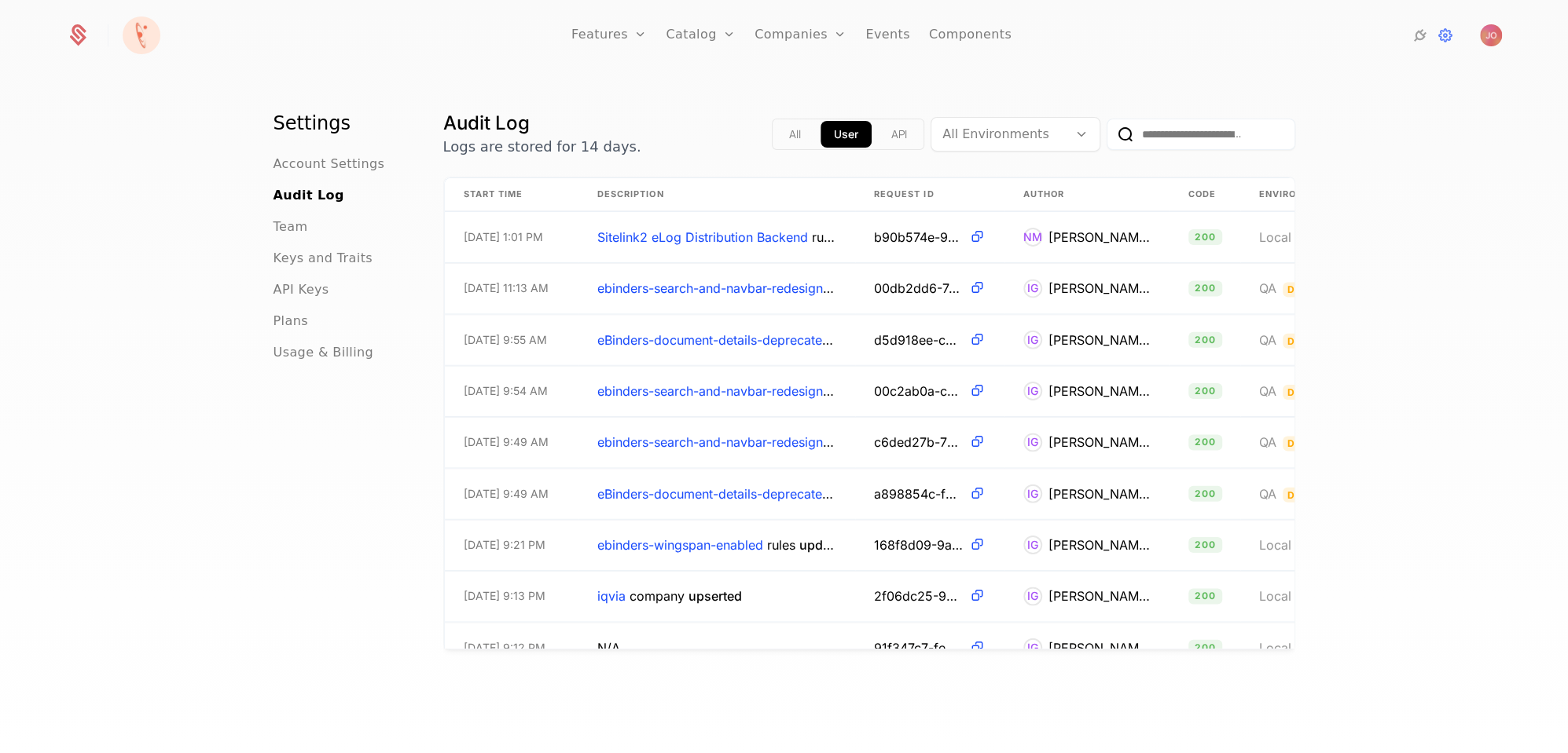
click at [1170, 139] on input "email" at bounding box center [1201, 135] width 189 height 31
click at [1107, 137] on button "submit" at bounding box center [1107, 137] width 0 height 0
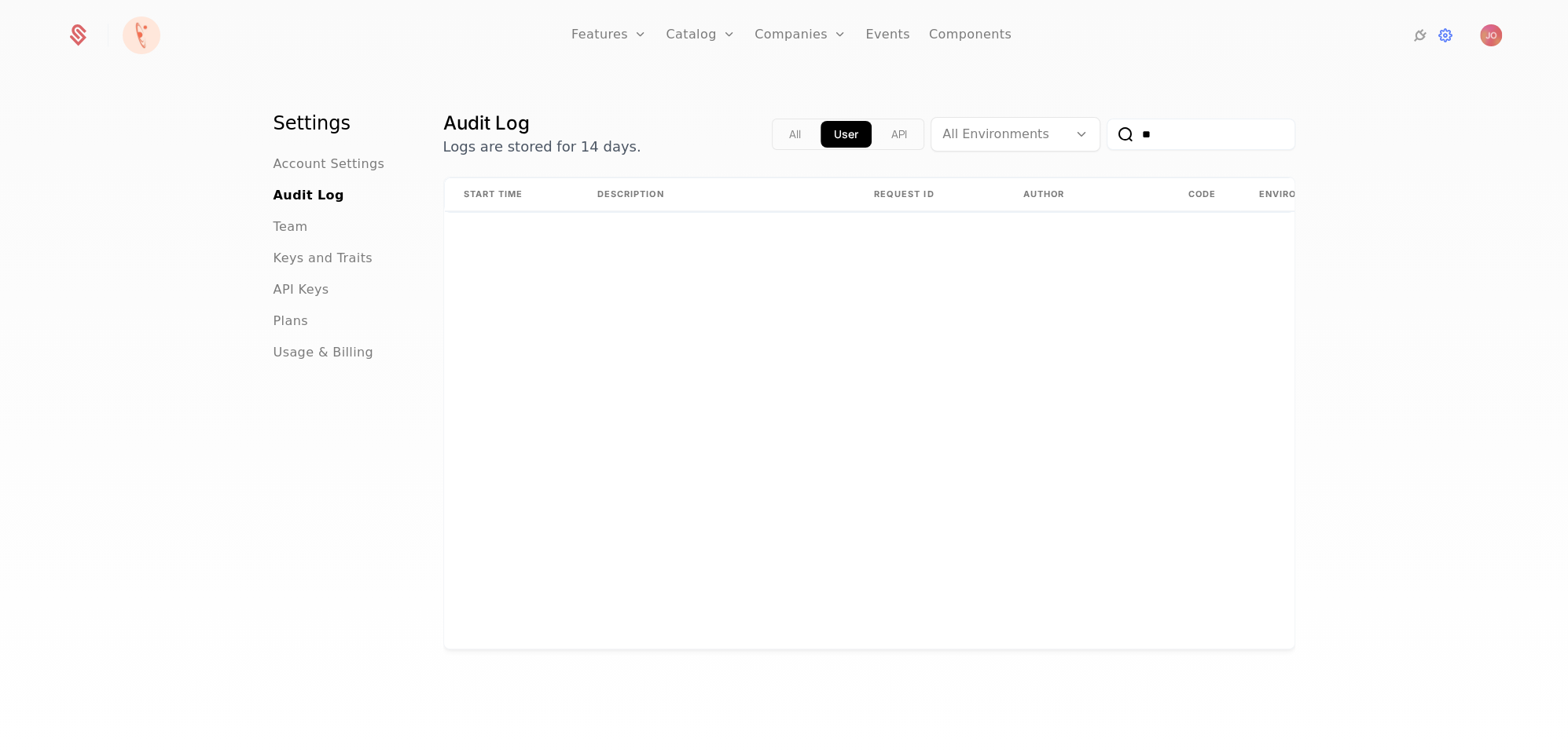
type input "*"
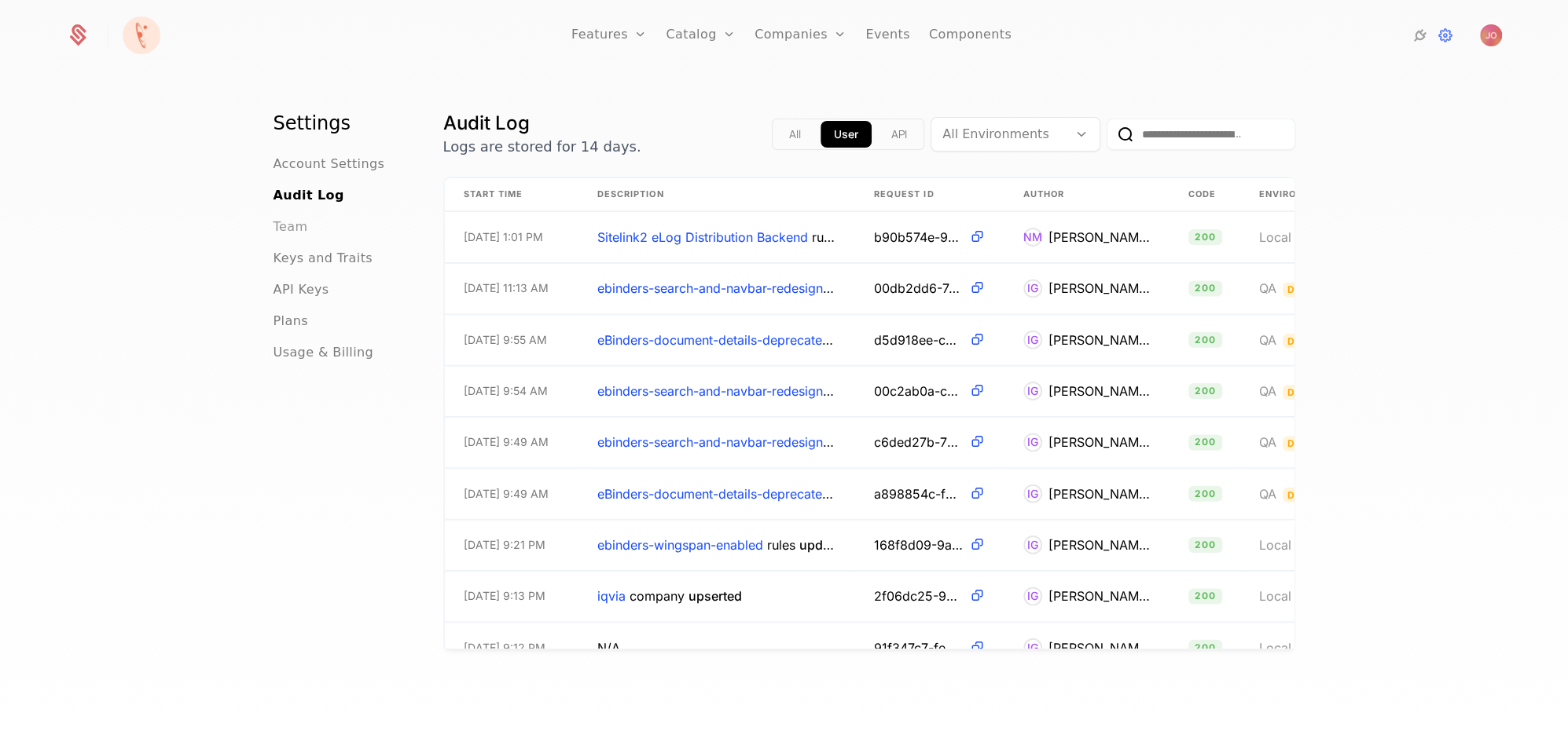
click at [292, 230] on span "Team" at bounding box center [291, 226] width 35 height 18
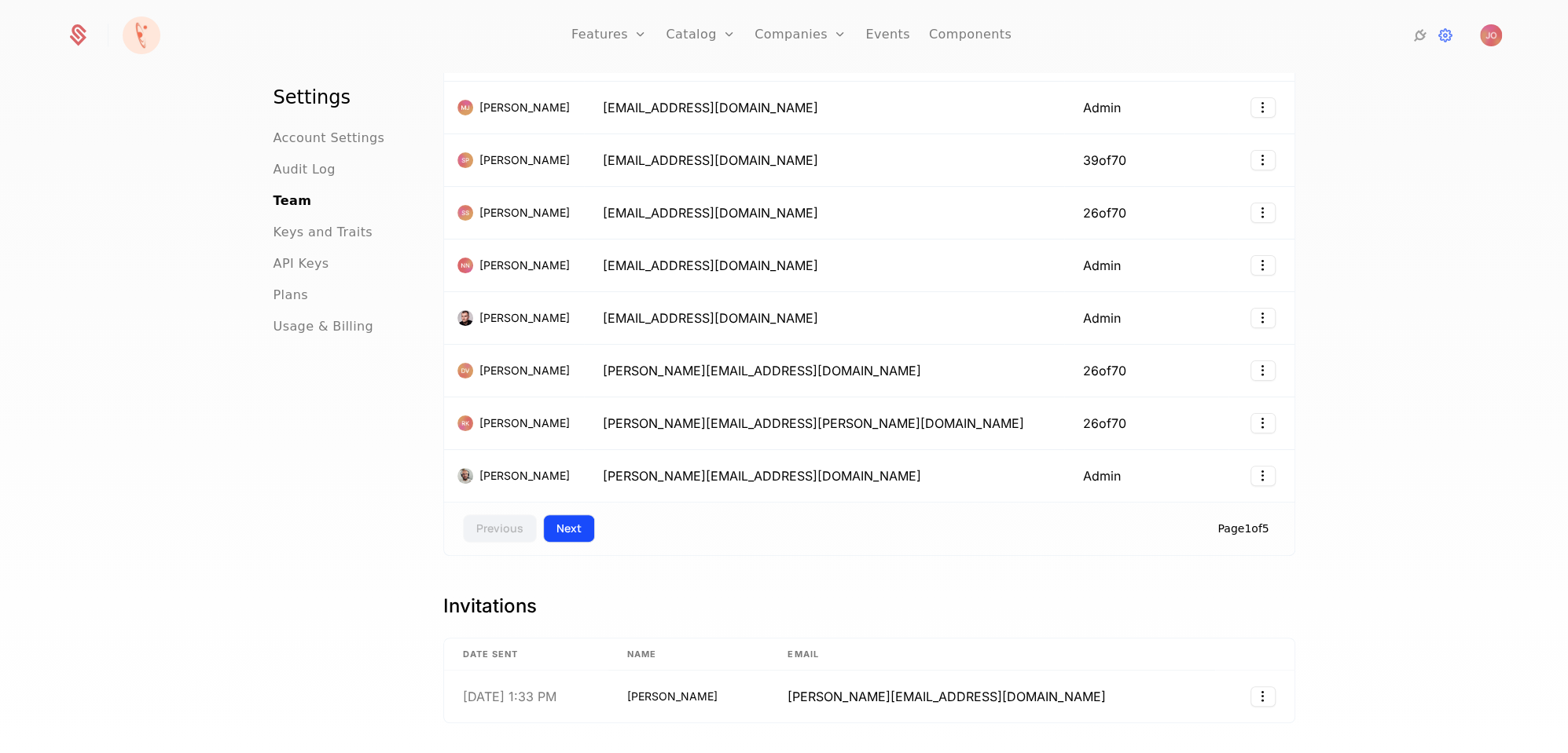
click at [568, 515] on button "Next" at bounding box center [569, 528] width 52 height 28
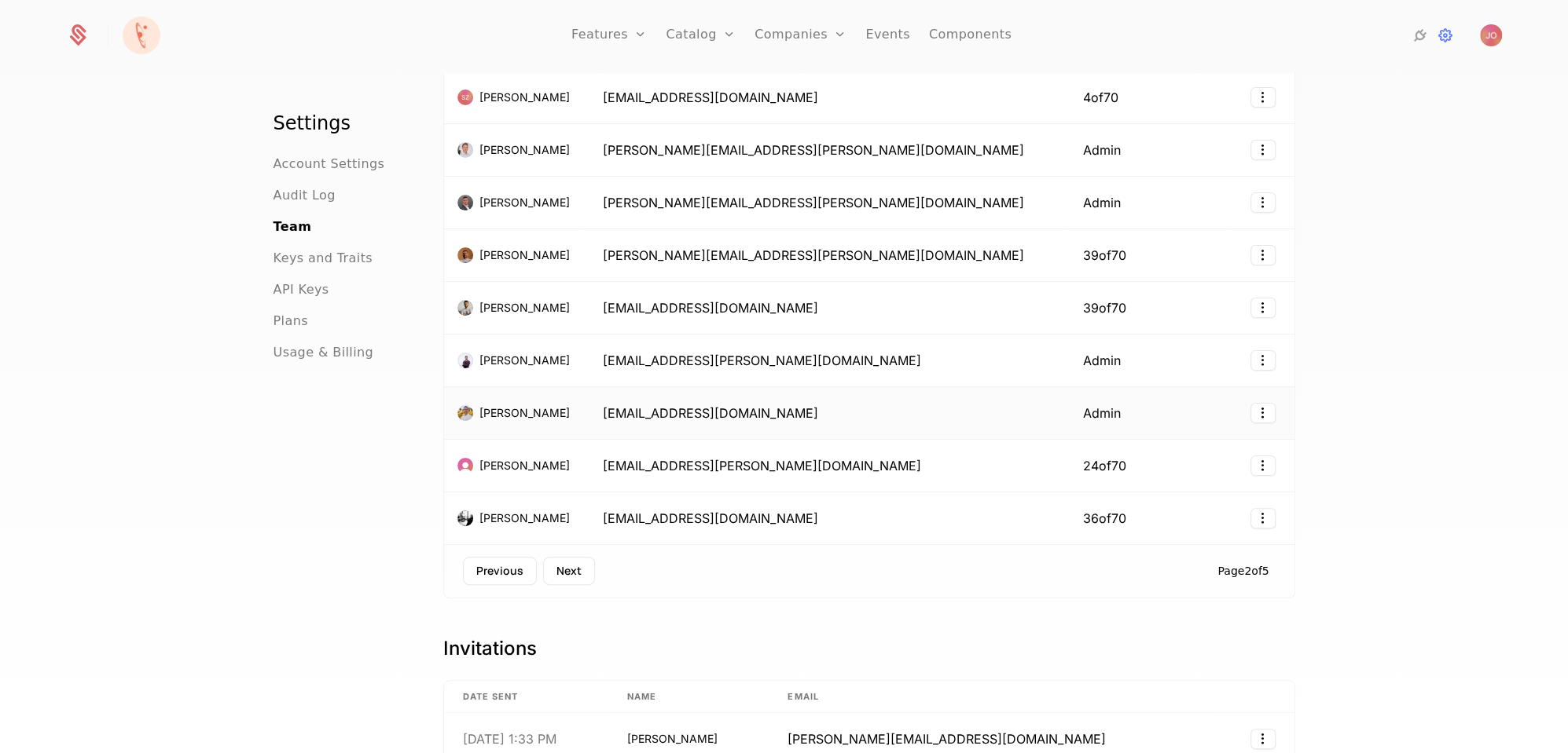
scroll to position [212, 0]
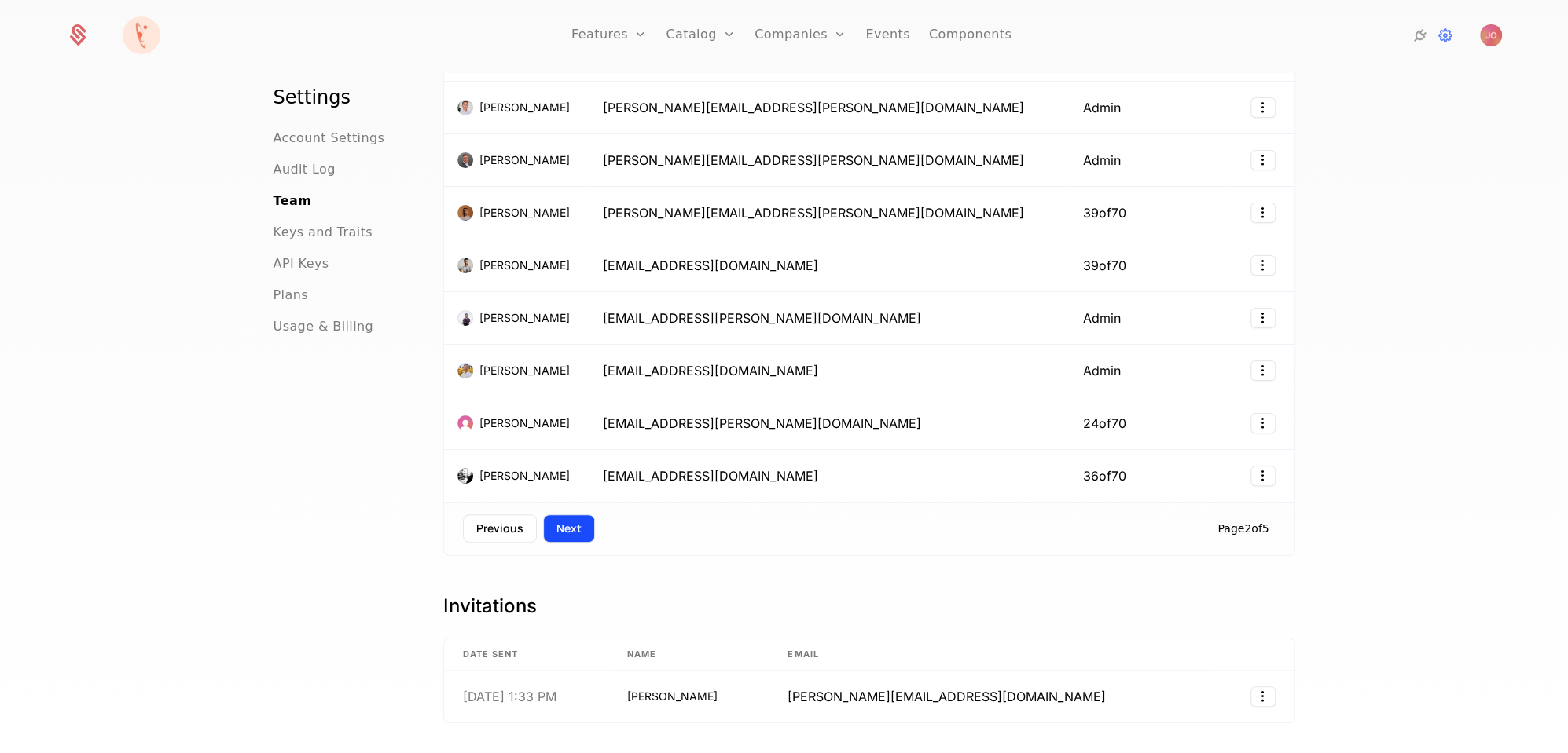
click at [569, 523] on button "Next" at bounding box center [569, 528] width 52 height 28
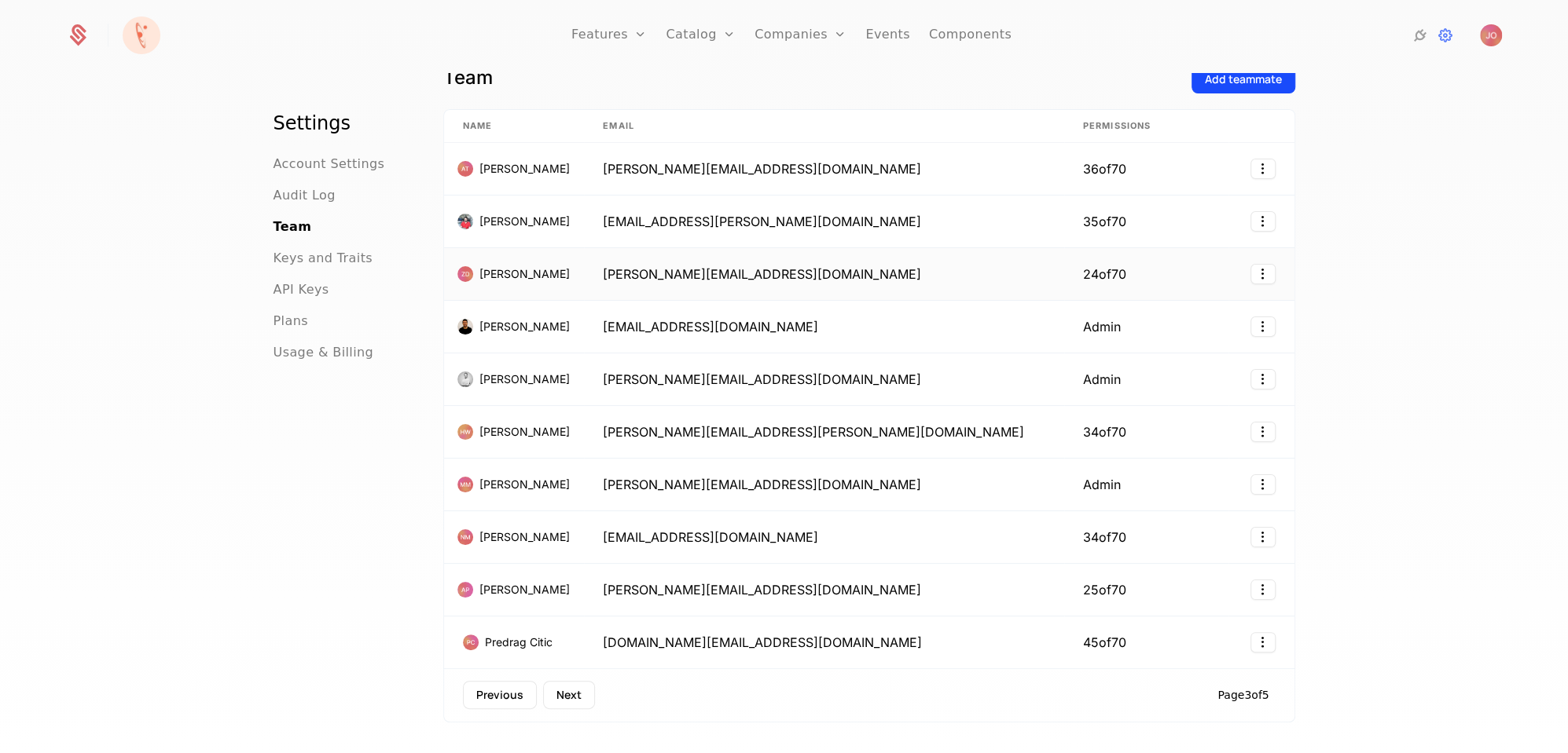
scroll to position [0, 0]
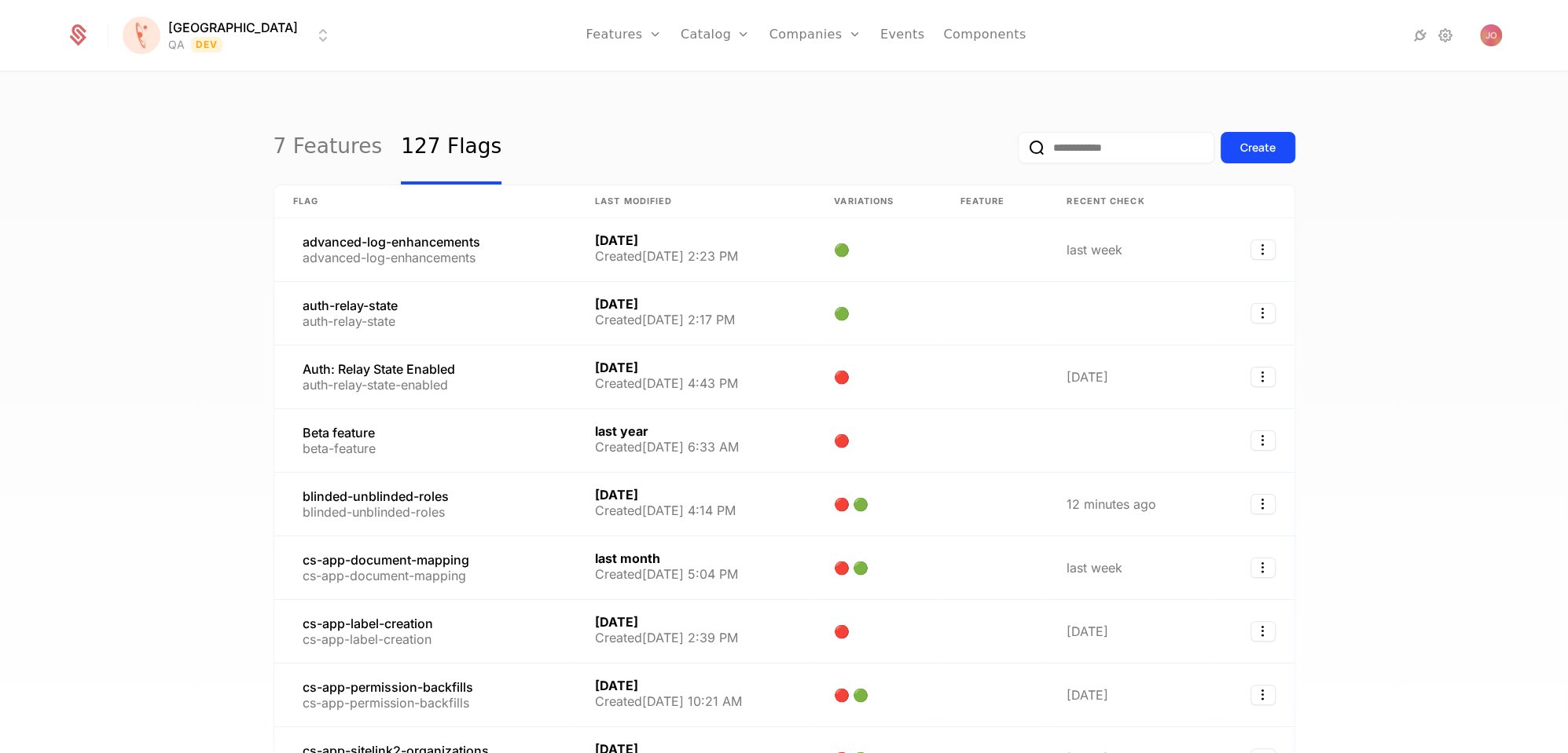
click at [1075, 153] on input "email" at bounding box center [1116, 147] width 197 height 31
click at [1018, 151] on button "submit" at bounding box center [1018, 151] width 0 height 0
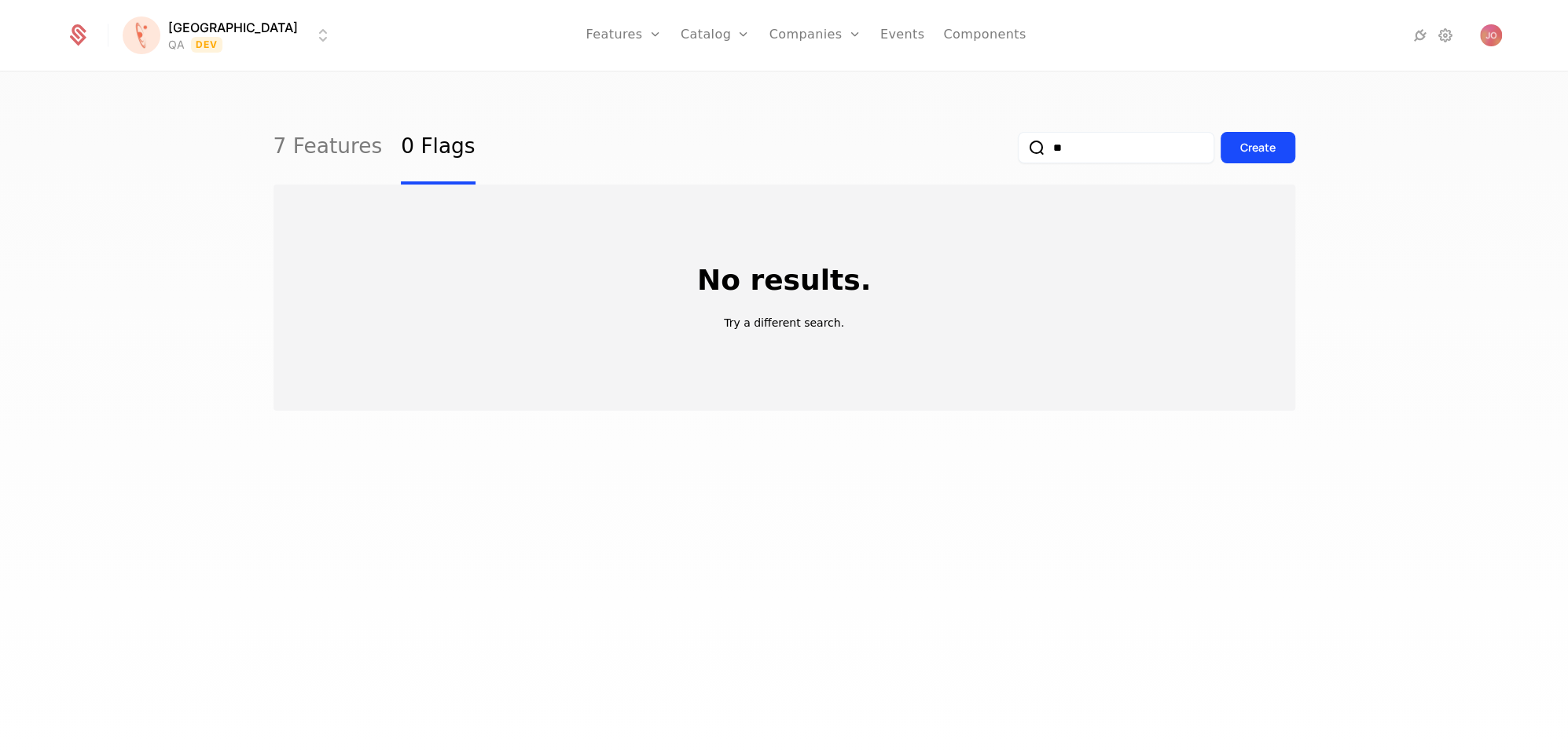
type input "*"
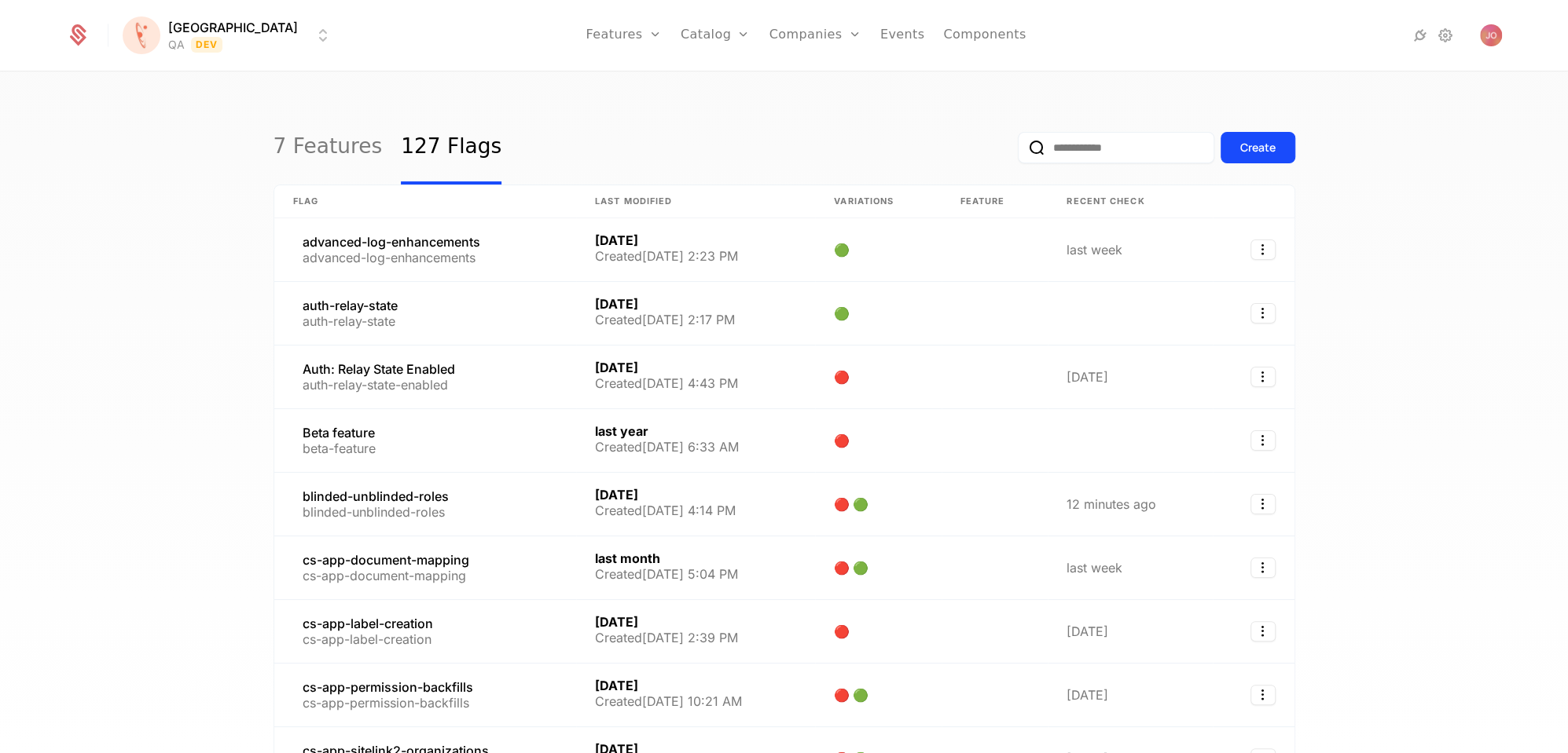
click at [206, 40] on html "Florence QA Dev Features Features Flags Catalog Plans Add Ons Configuration Com…" at bounding box center [784, 376] width 1568 height 753
click at [415, 32] on html "Florence QA Dev Features Features Flags Catalog Plans Add Ons Configuration Com…" at bounding box center [784, 376] width 1568 height 753
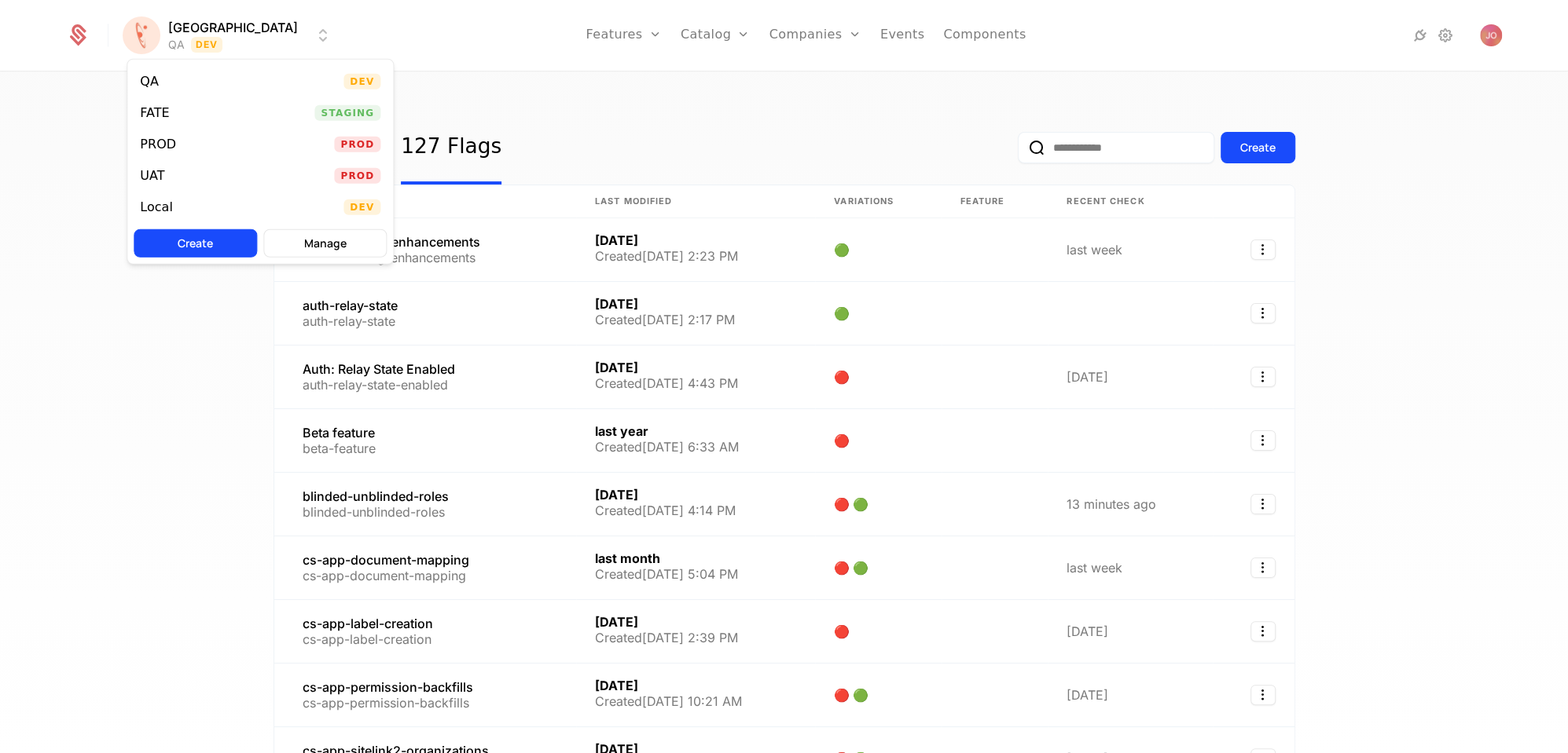
click at [190, 45] on html "Florence QA Dev Features Features Flags Catalog Plans Add Ons Configuration Com…" at bounding box center [784, 376] width 1568 height 753
click at [735, 151] on html "Florence QA Dev Features Features Flags Catalog Plans Add Ons Configuration Com…" at bounding box center [784, 376] width 1568 height 753
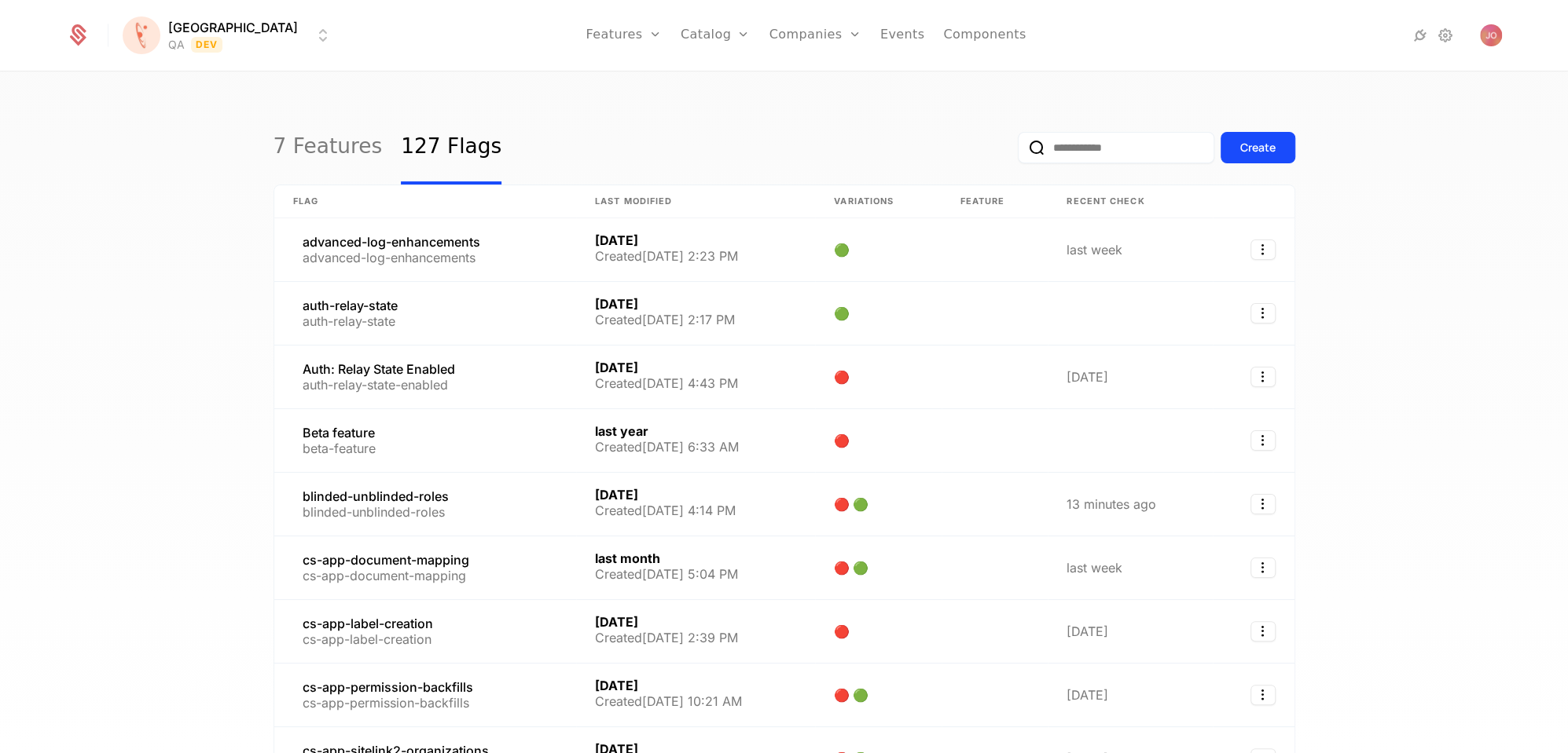
click at [1137, 157] on input "email" at bounding box center [1116, 147] width 197 height 31
type input "******"
click at [1018, 151] on button "submit" at bounding box center [1018, 151] width 0 height 0
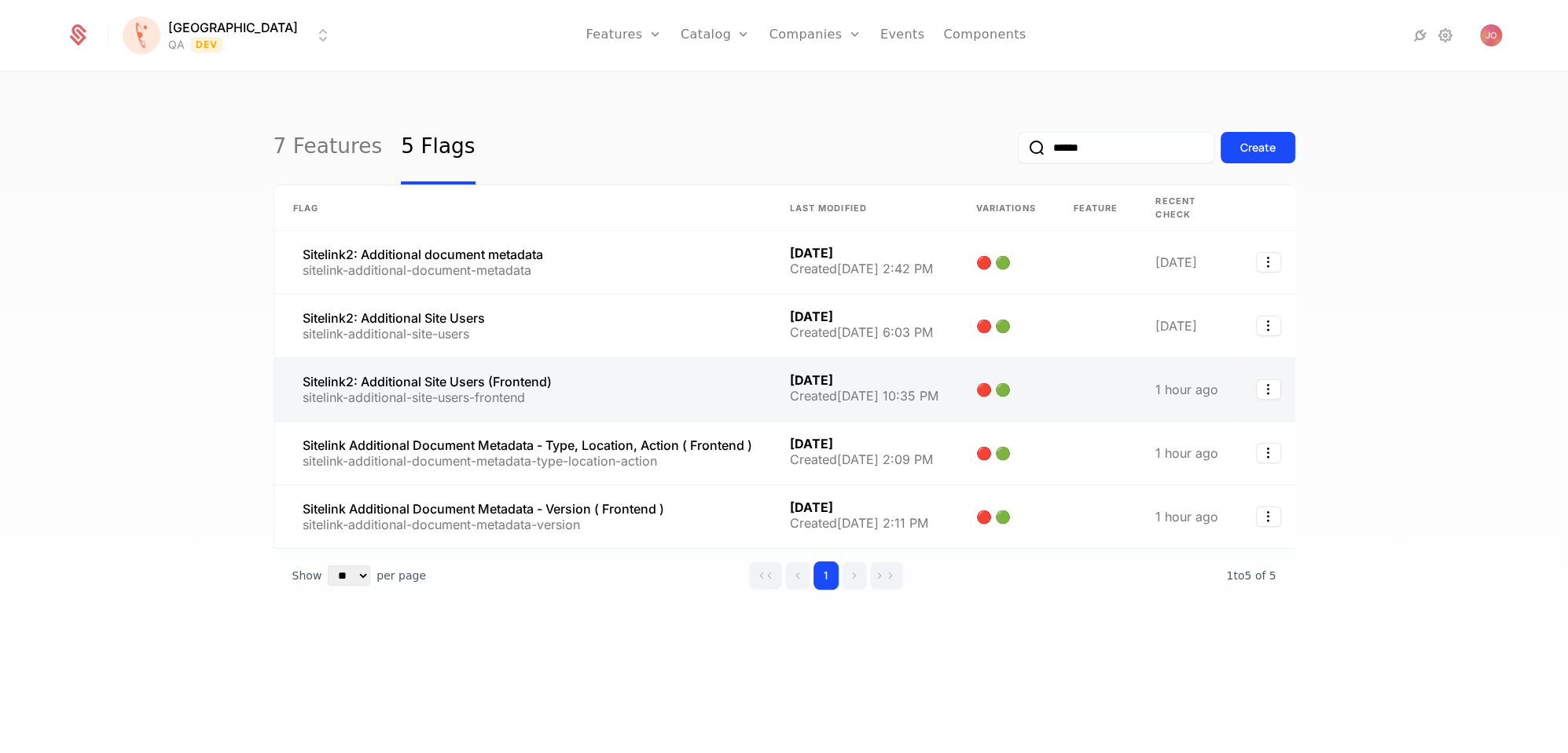
click at [436, 379] on link at bounding box center [522, 389] width 497 height 63
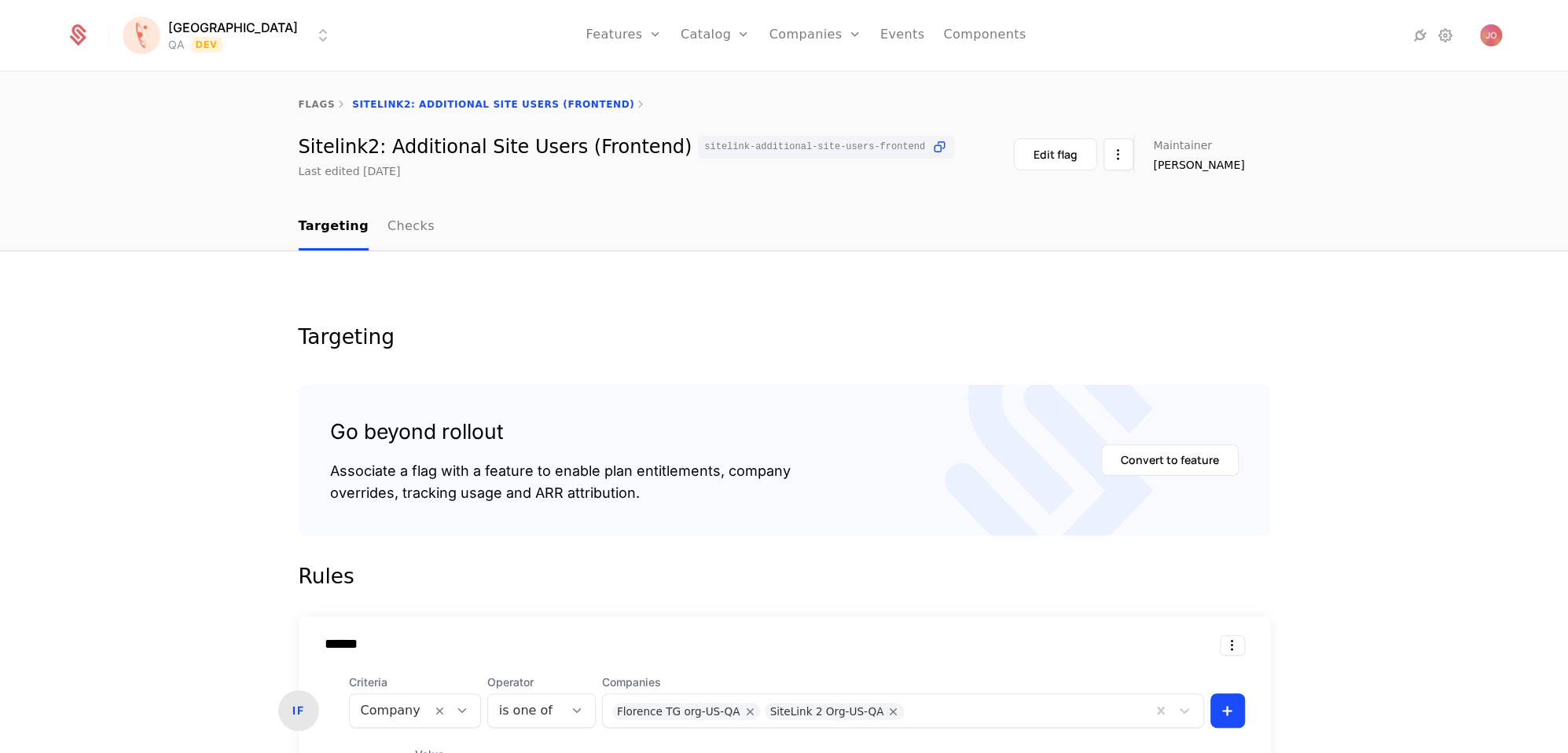
click at [200, 41] on html "Florence QA Dev Features Features Flags Catalog Plans Add Ons Configuration Com…" at bounding box center [784, 376] width 1568 height 753
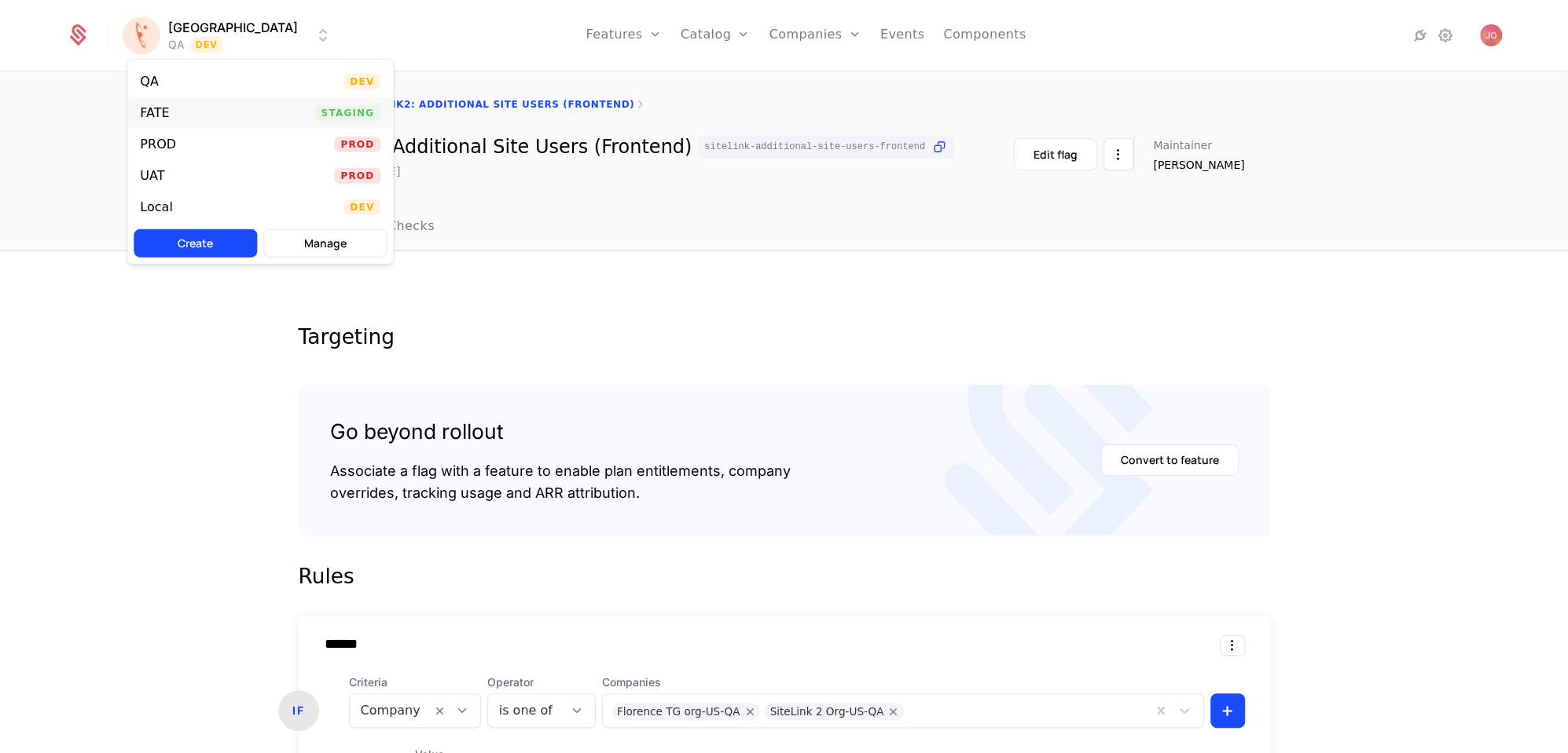
click at [240, 117] on div "FATE Staging" at bounding box center [260, 113] width 265 height 31
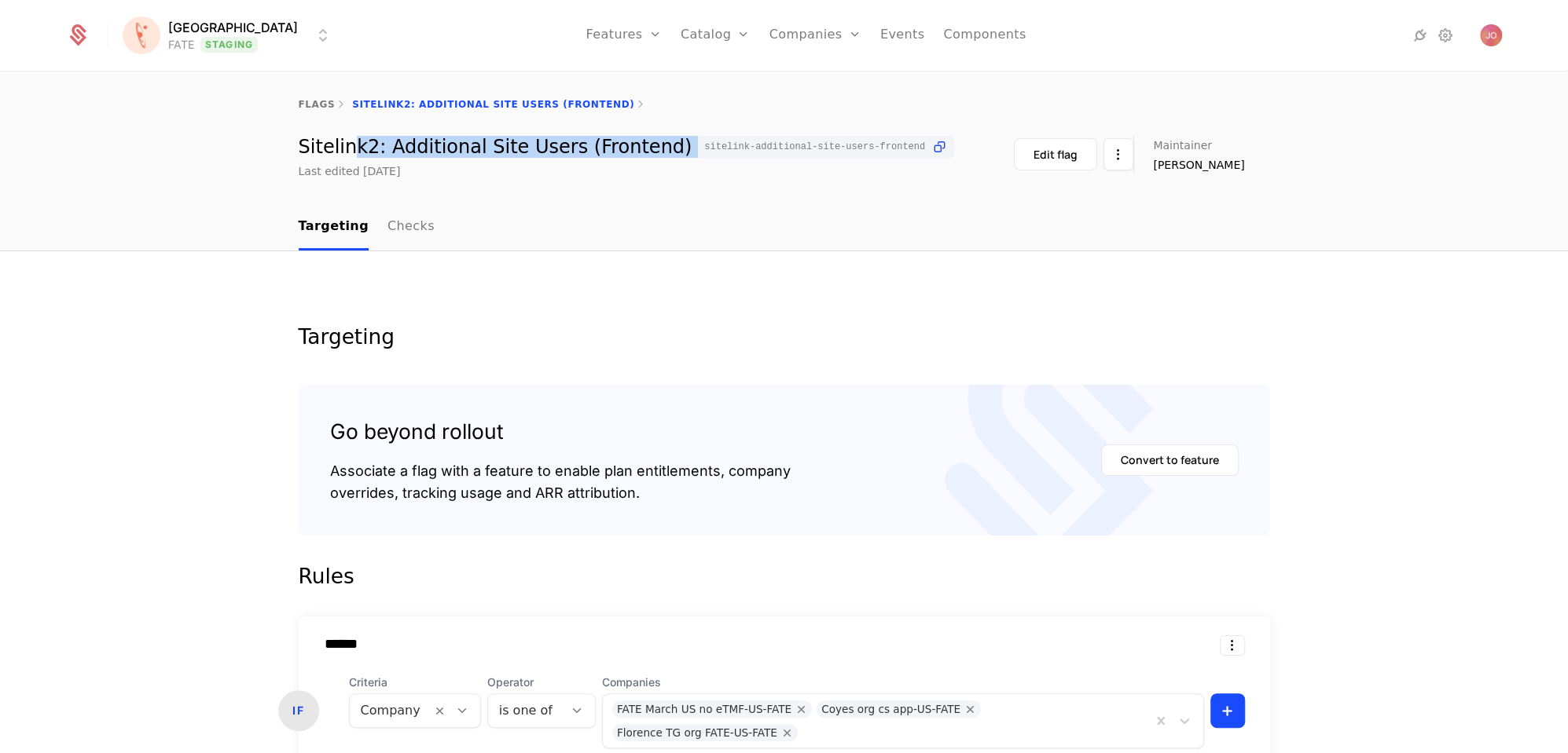
drag, startPoint x: 352, startPoint y: 147, endPoint x: 645, endPoint y: 147, distance: 293.0
click at [645, 147] on div "Sitelink2: Additional Site Users (Frontend) sitelink-additional-site-users-fron…" at bounding box center [627, 147] width 657 height 23
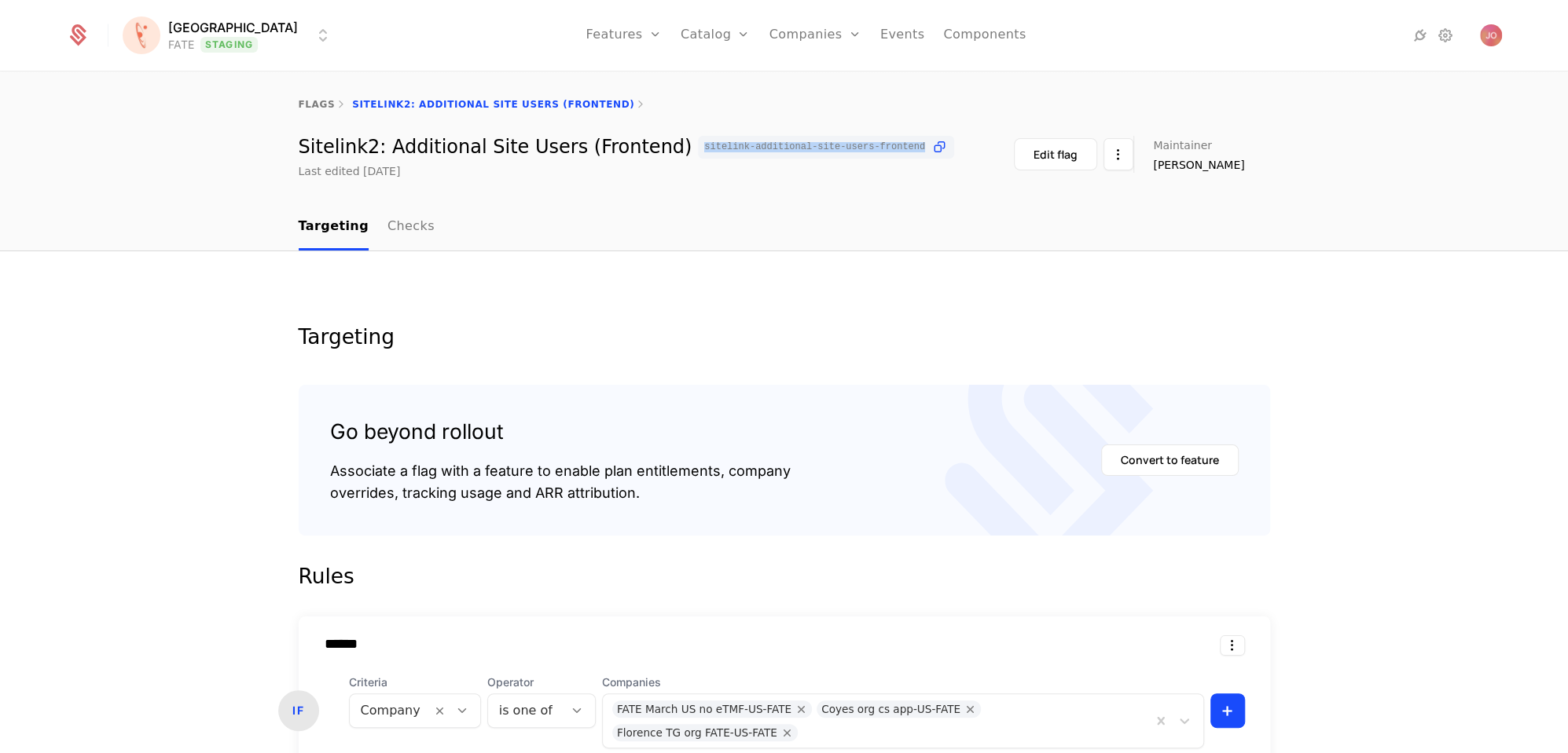
drag, startPoint x: 645, startPoint y: 145, endPoint x: 866, endPoint y: 158, distance: 221.4
click at [866, 158] on span "sitelink-additional-site-users-frontend" at bounding box center [826, 147] width 257 height 23
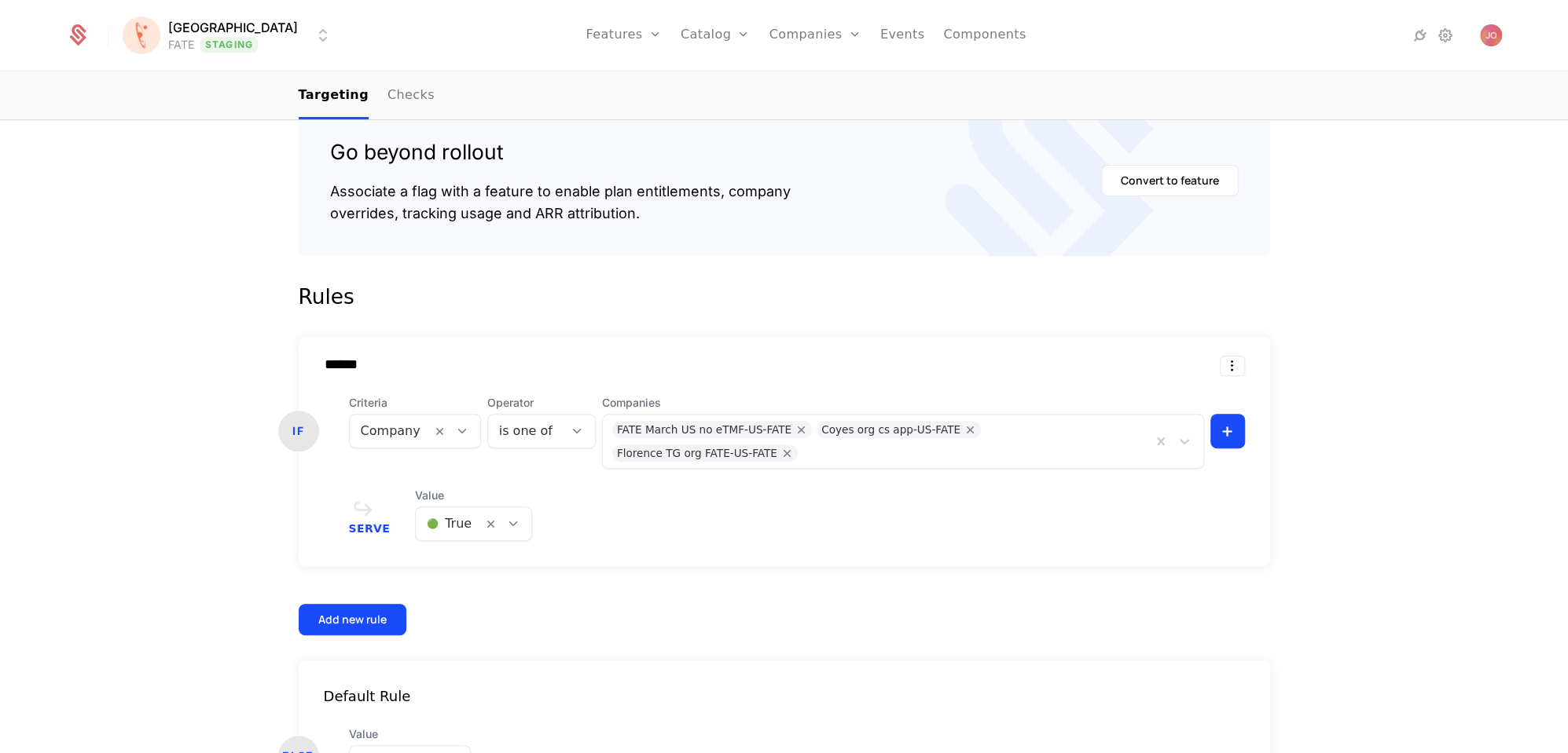
scroll to position [404, 0]
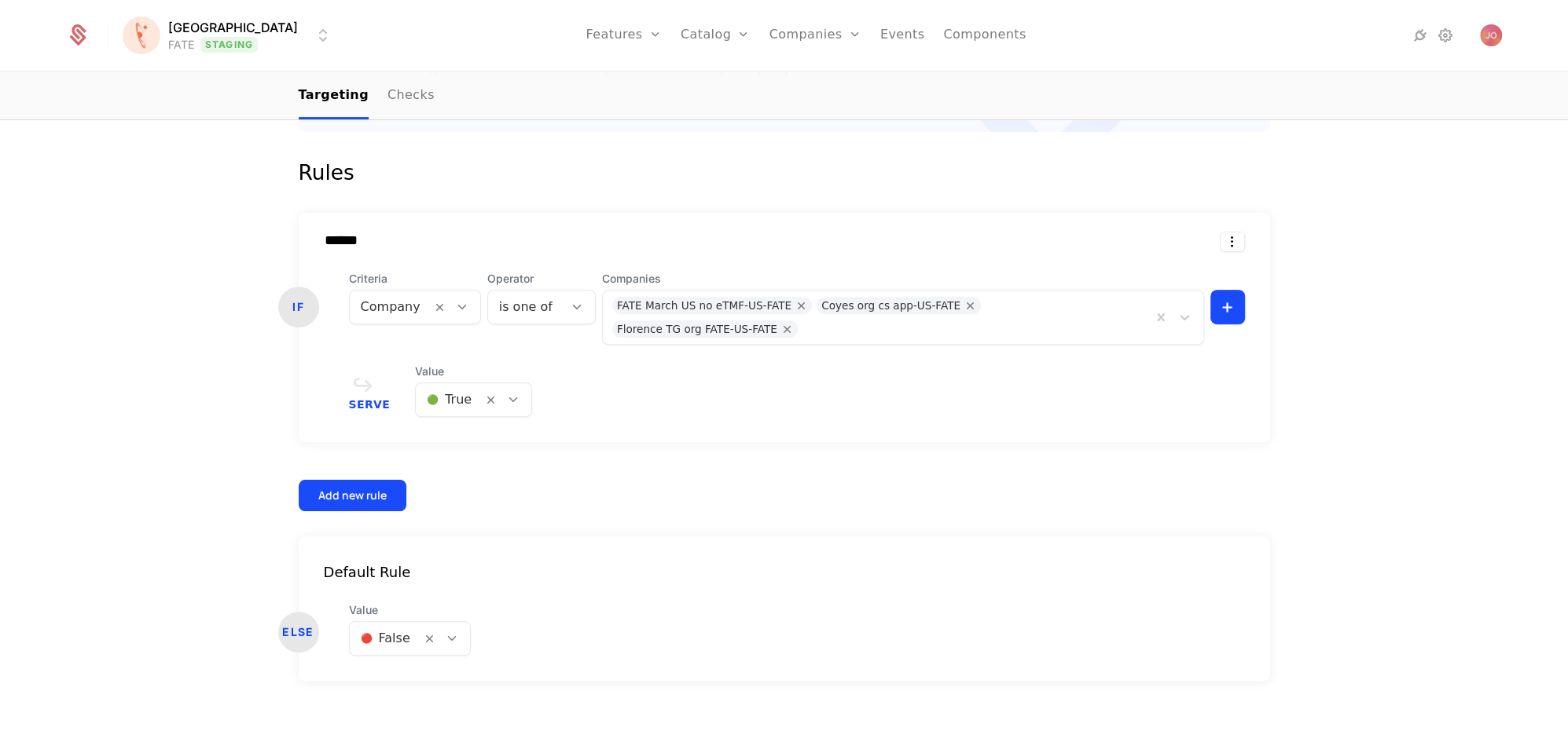
click at [417, 173] on div "Rules" at bounding box center [784, 172] width 971 height 31
click at [390, 49] on nav "Features Features Flags Catalog Plans Add Ons Configuration Companies Companies…" at bounding box center [806, 35] width 922 height 71
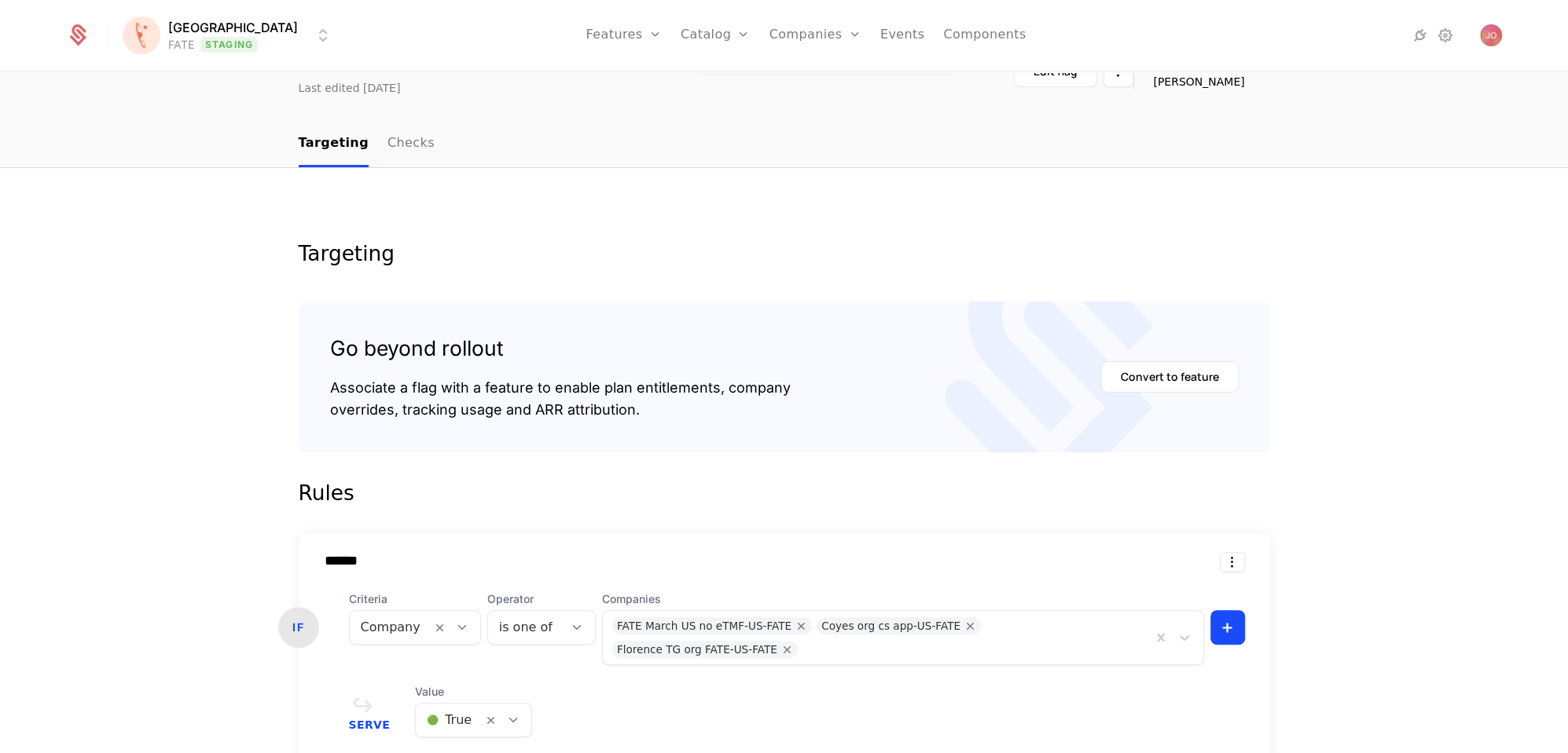
scroll to position [0, 0]
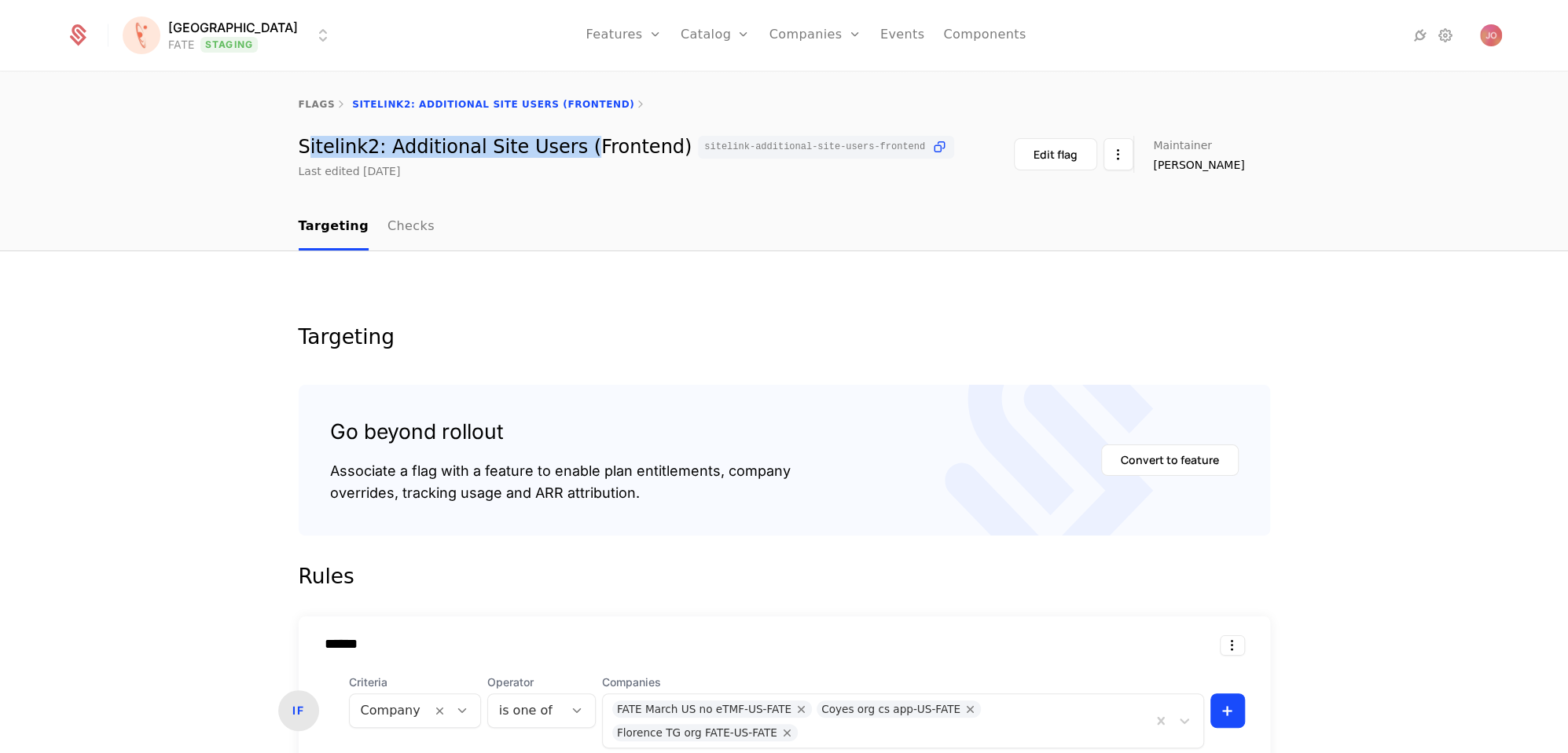
drag, startPoint x: 311, startPoint y: 144, endPoint x: 553, endPoint y: 146, distance: 242.0
click at [553, 146] on div "Sitelink2: Additional Site Users (Frontend) sitelink-additional-site-users-fron…" at bounding box center [627, 147] width 657 height 23
drag, startPoint x: 630, startPoint y: 146, endPoint x: 462, endPoint y: 136, distance: 168.3
click at [462, 136] on div "Sitelink2: Additional Site Users (Frontend) sitelink-additional-site-users-fron…" at bounding box center [627, 147] width 657 height 23
drag, startPoint x: 377, startPoint y: 148, endPoint x: 640, endPoint y: 155, distance: 263.1
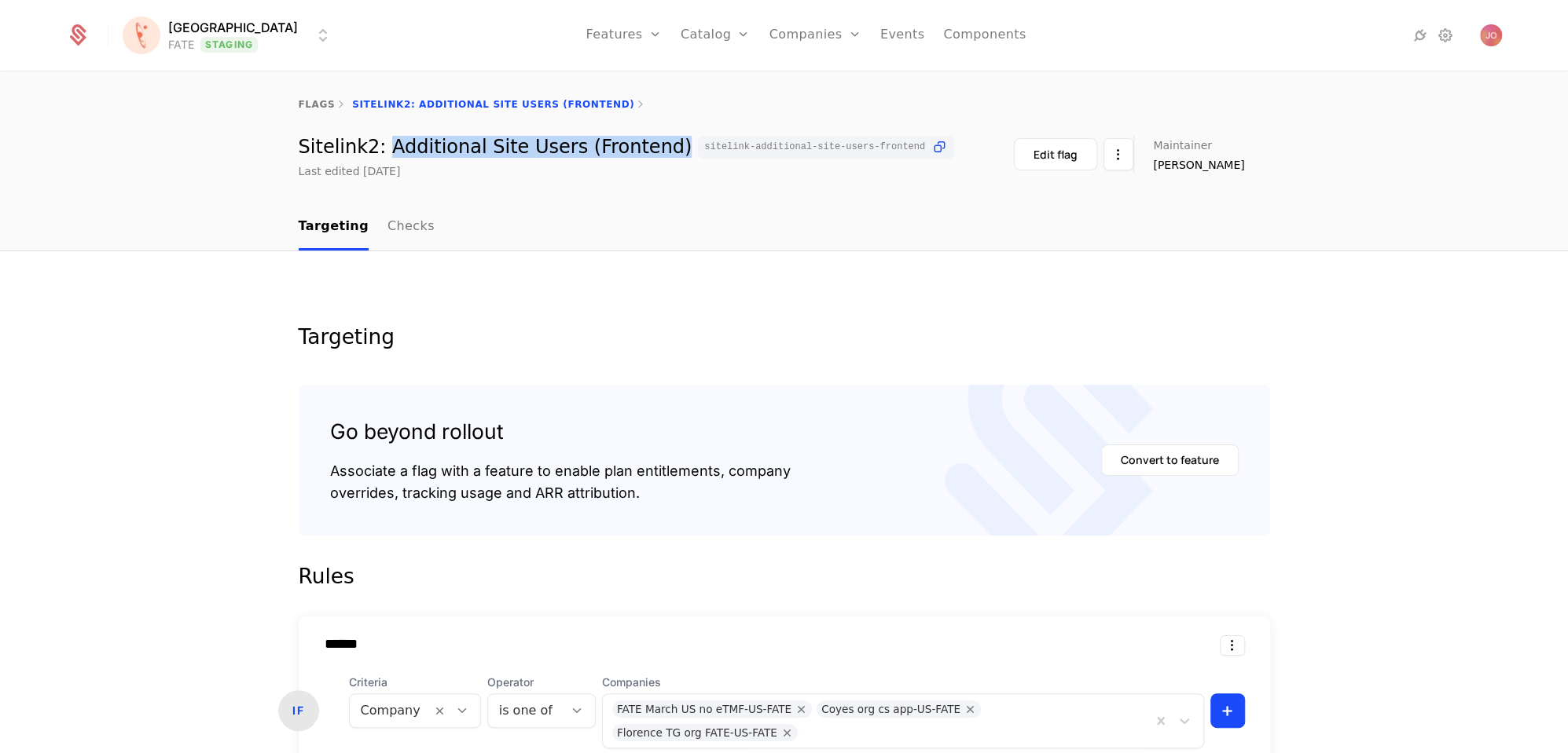
click at [640, 155] on div "Sitelink2: Additional Site Users (Frontend) sitelink-additional-site-users-fron…" at bounding box center [627, 147] width 657 height 23
drag, startPoint x: 1273, startPoint y: 181, endPoint x: 1184, endPoint y: 146, distance: 95.6
click at [1184, 146] on div "flags Sitelink2: Additional Site Users (Frontend) Sitelink2: Additional Site Us…" at bounding box center [784, 138] width 1568 height 132
click at [1266, 175] on div "Edit flag Maintainer Bill Greco" at bounding box center [1142, 157] width 256 height 44
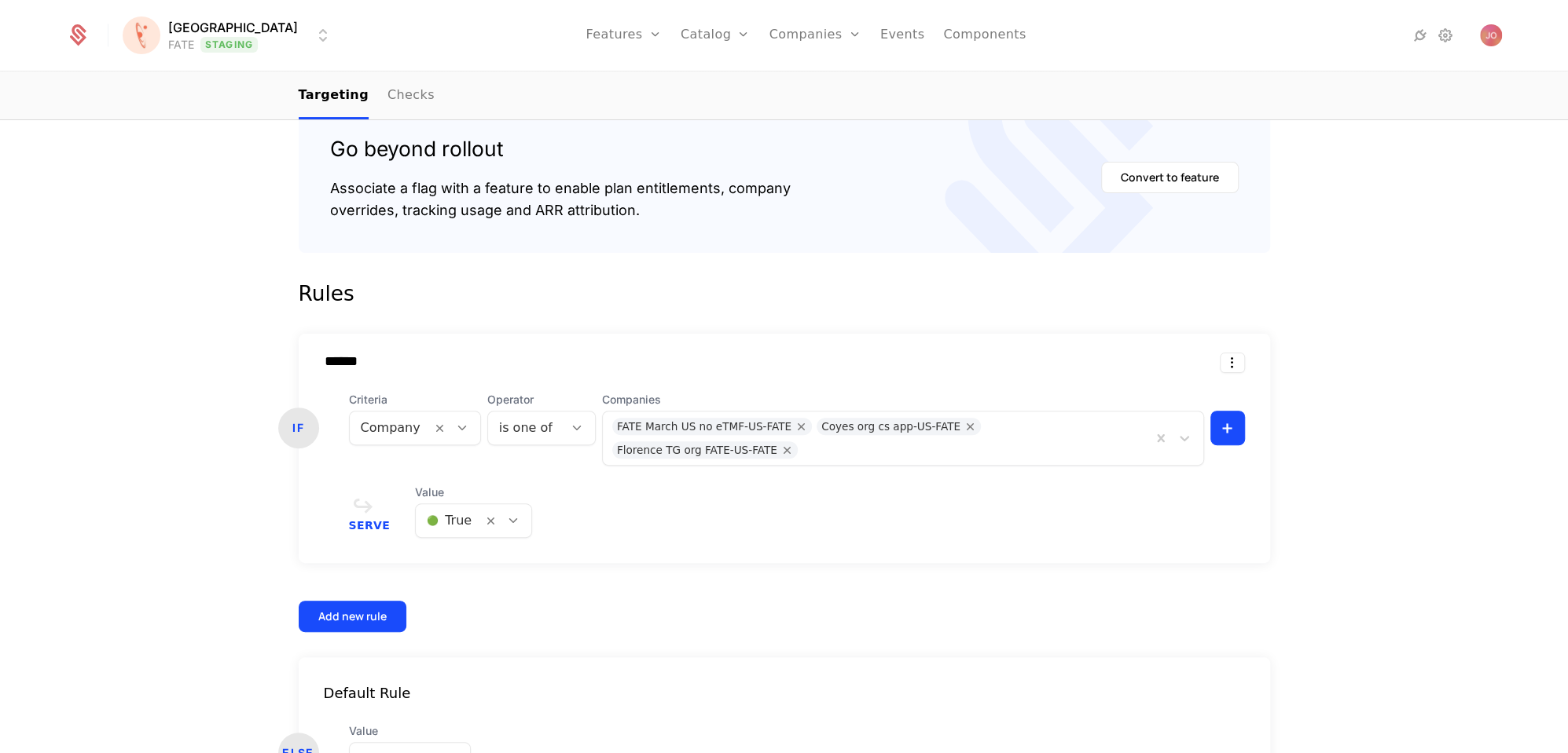
scroll to position [275, 0]
